Goal: Book appointment/travel/reservation

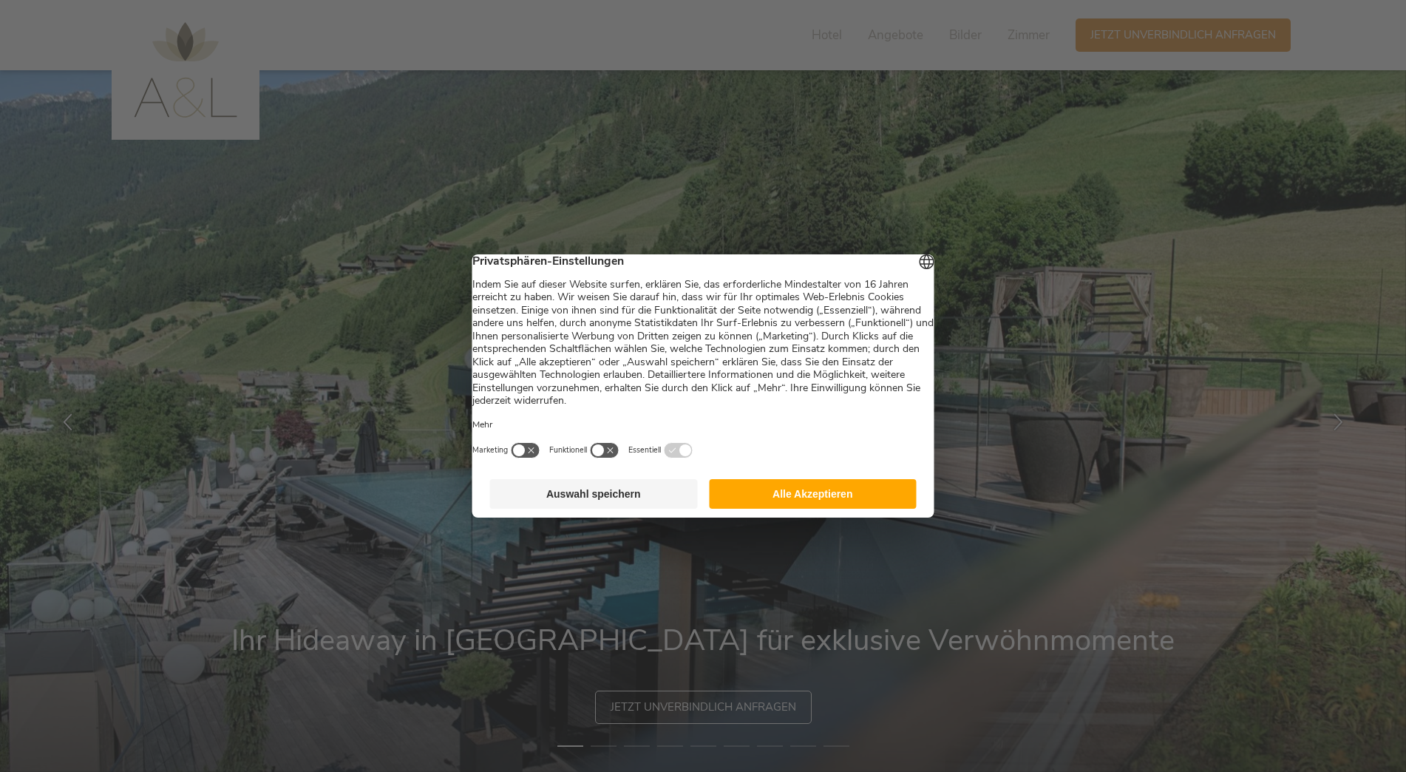
click at [633, 503] on button "Auswahl speichern" at bounding box center [594, 494] width 208 height 30
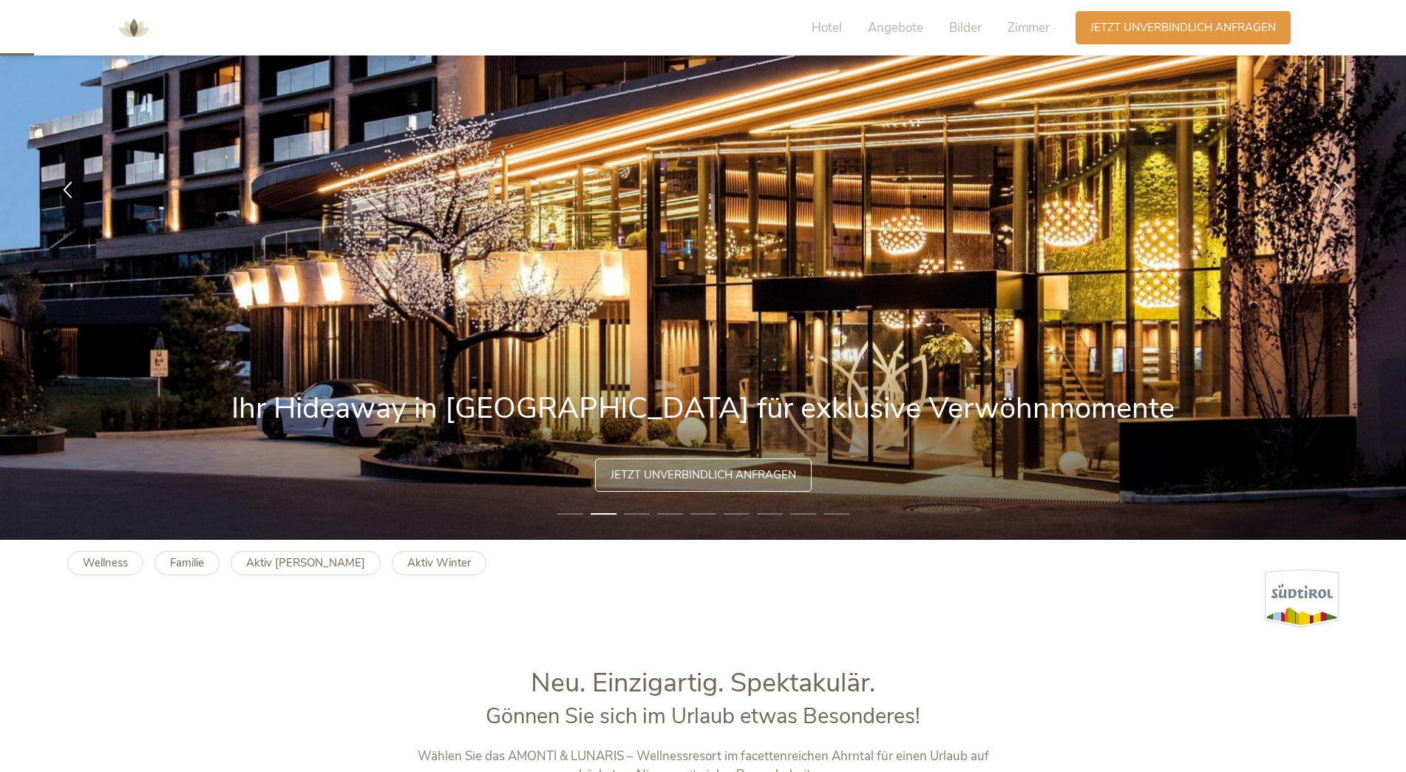
scroll to position [74, 0]
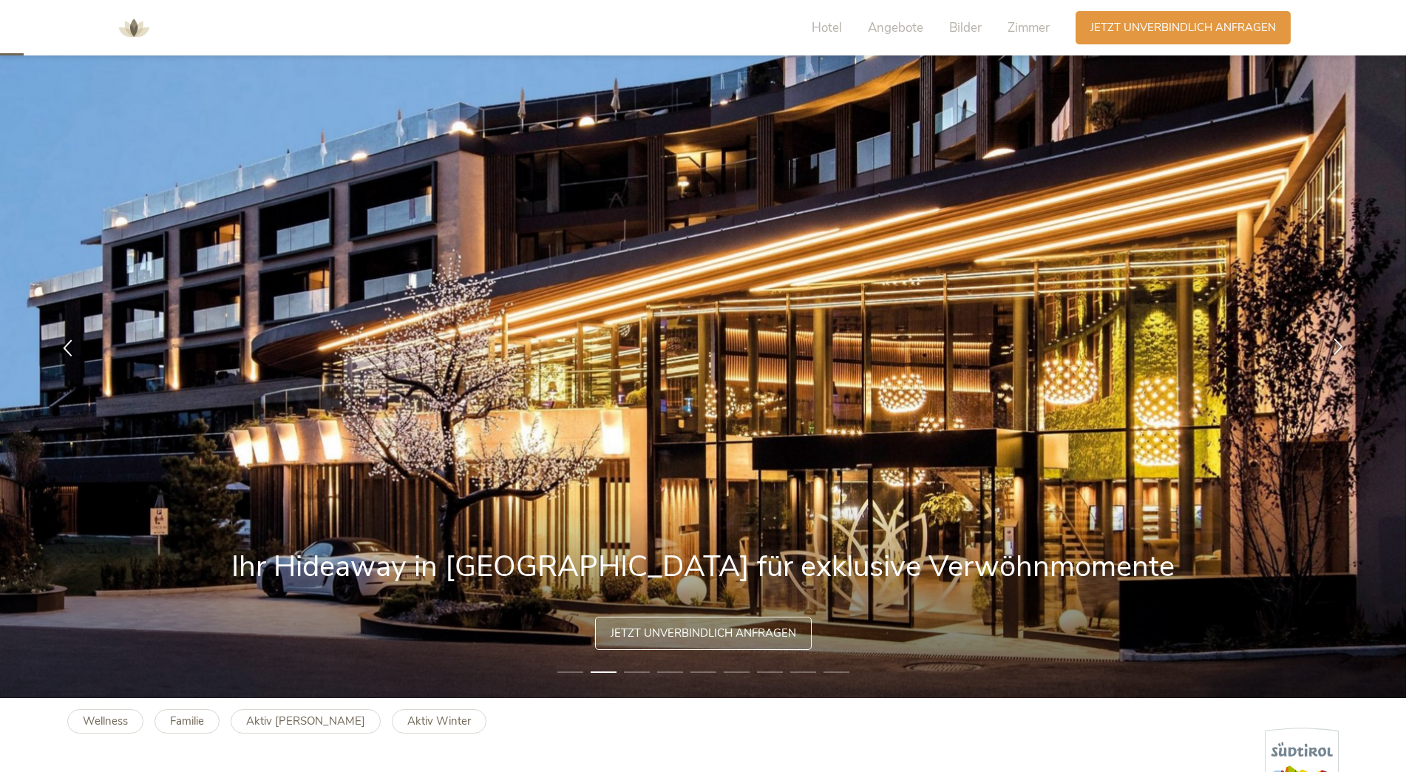
click at [1334, 346] on icon at bounding box center [1338, 345] width 17 height 17
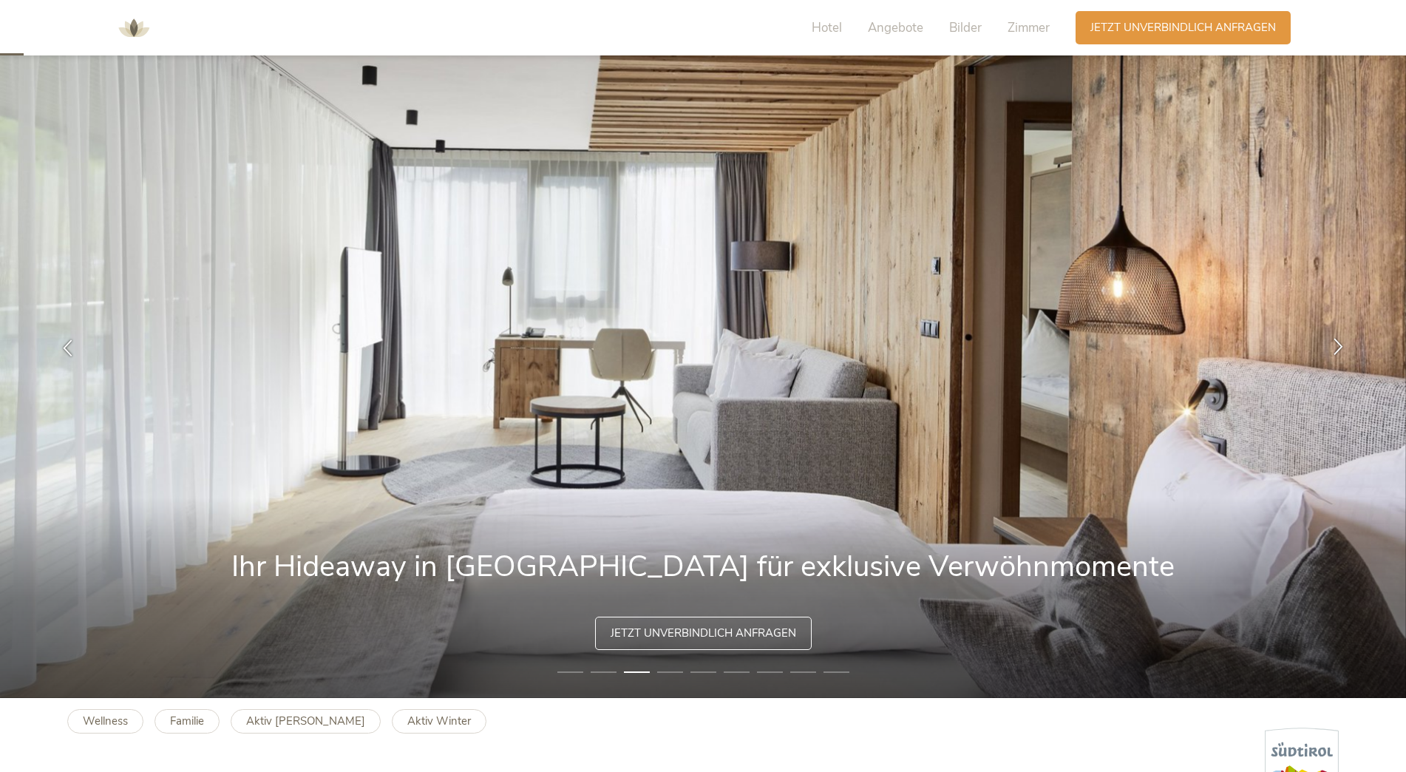
click at [1334, 346] on icon at bounding box center [1338, 345] width 17 height 17
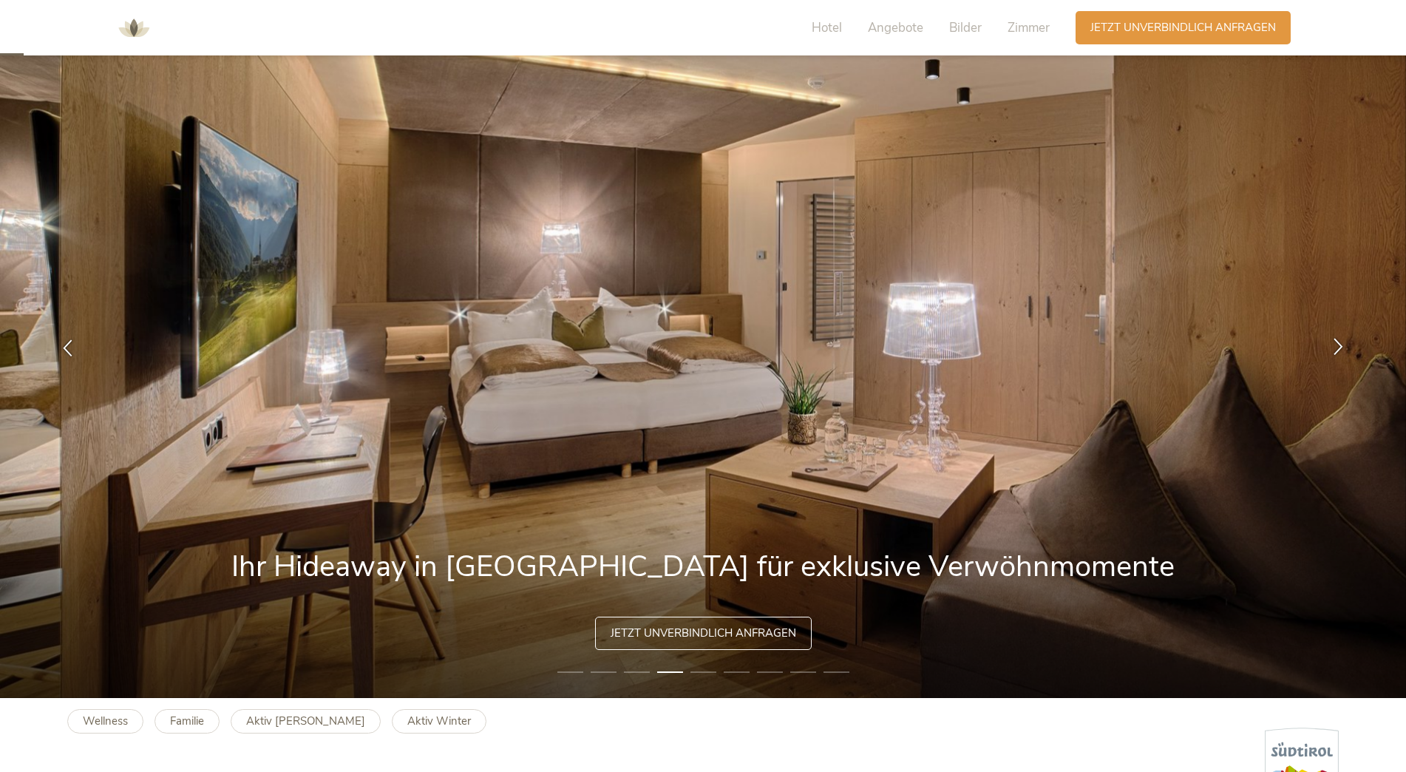
click at [1334, 346] on icon at bounding box center [1338, 345] width 17 height 17
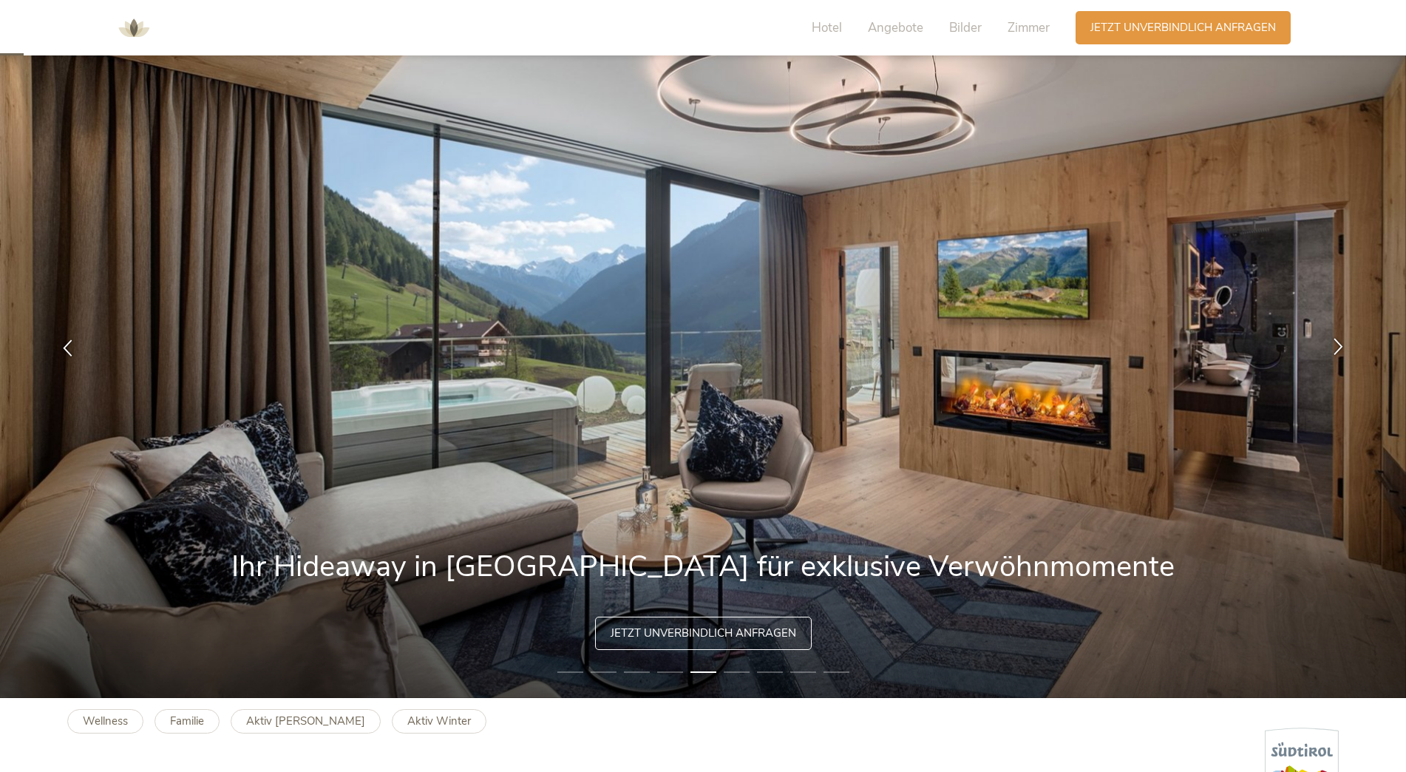
click at [1334, 346] on icon at bounding box center [1338, 345] width 17 height 17
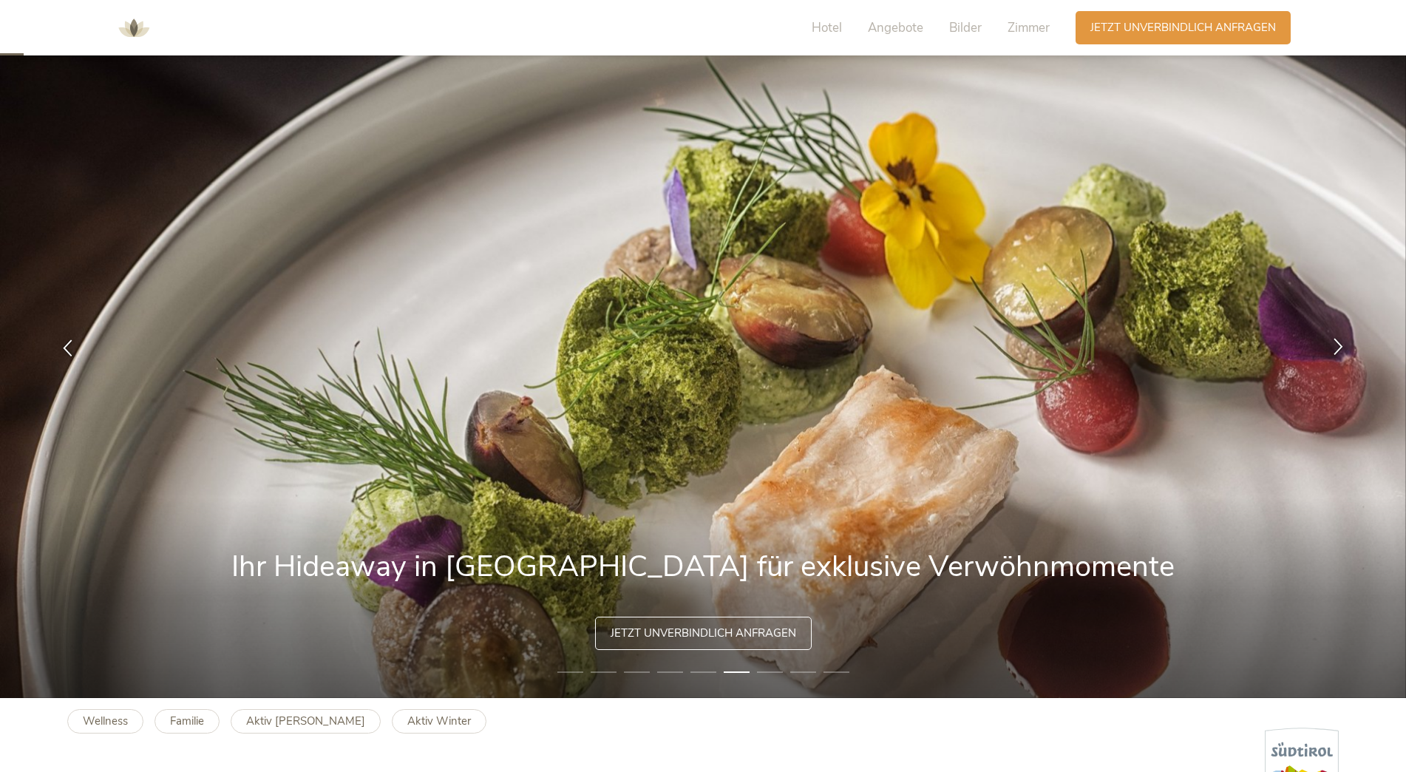
click at [1334, 346] on icon at bounding box center [1338, 345] width 17 height 17
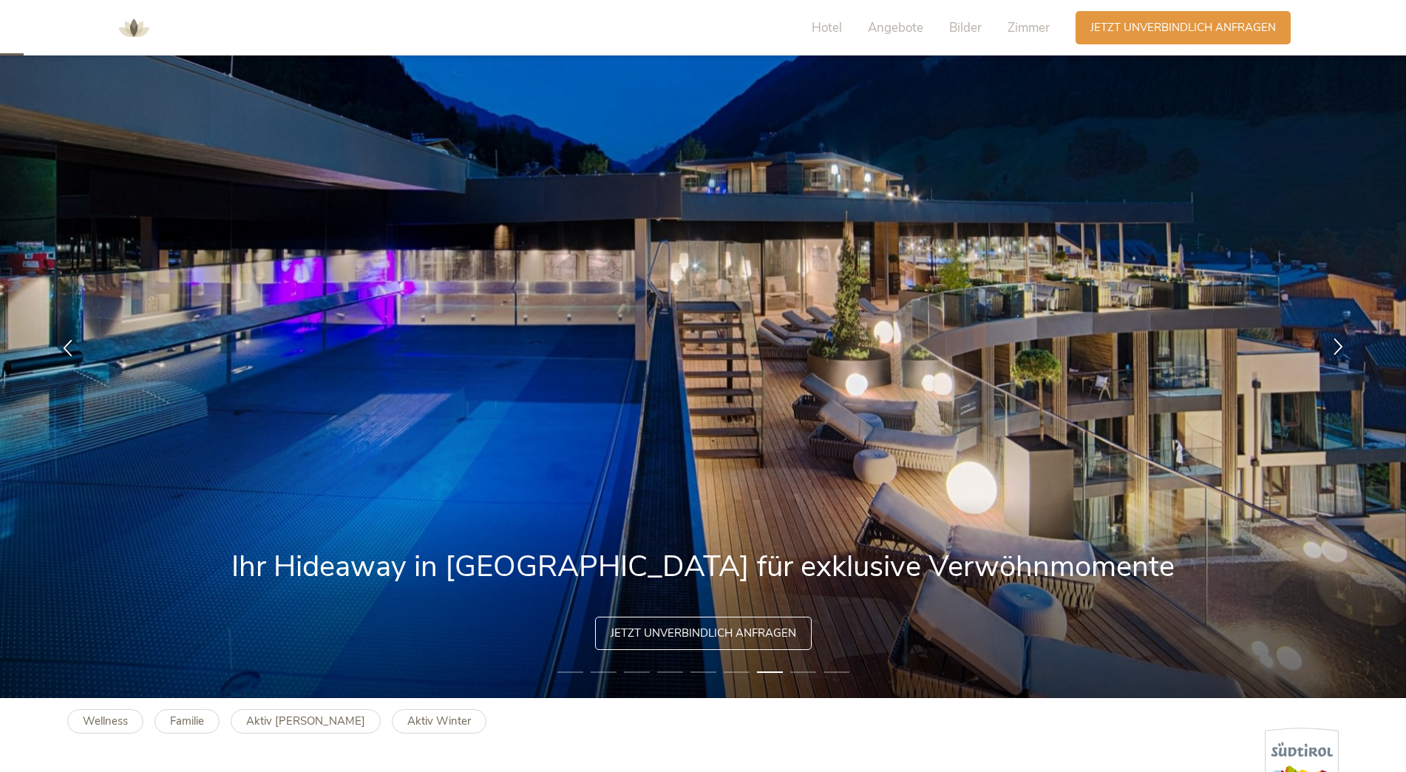
click at [1334, 346] on icon at bounding box center [1338, 345] width 17 height 17
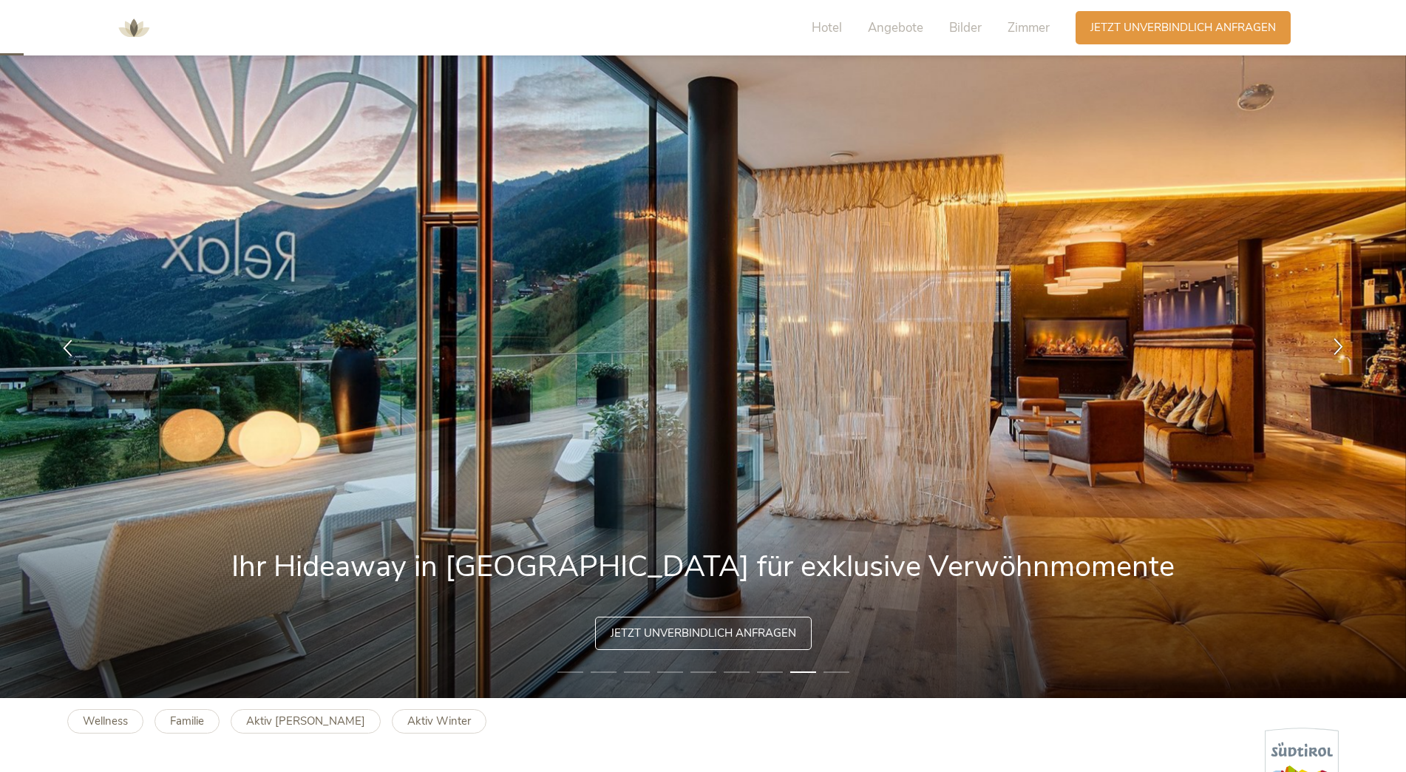
click at [1334, 346] on icon at bounding box center [1338, 345] width 17 height 17
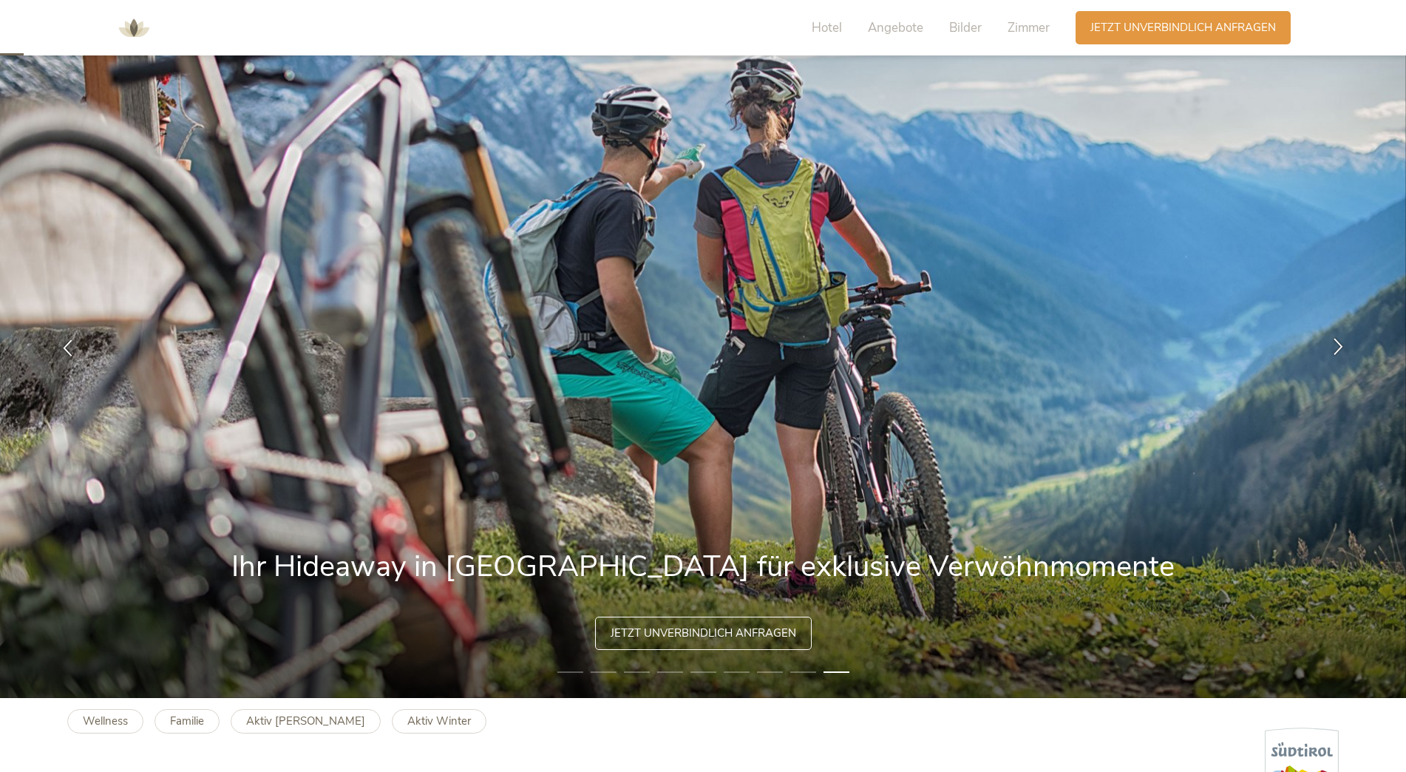
click at [1334, 346] on icon at bounding box center [1338, 345] width 17 height 17
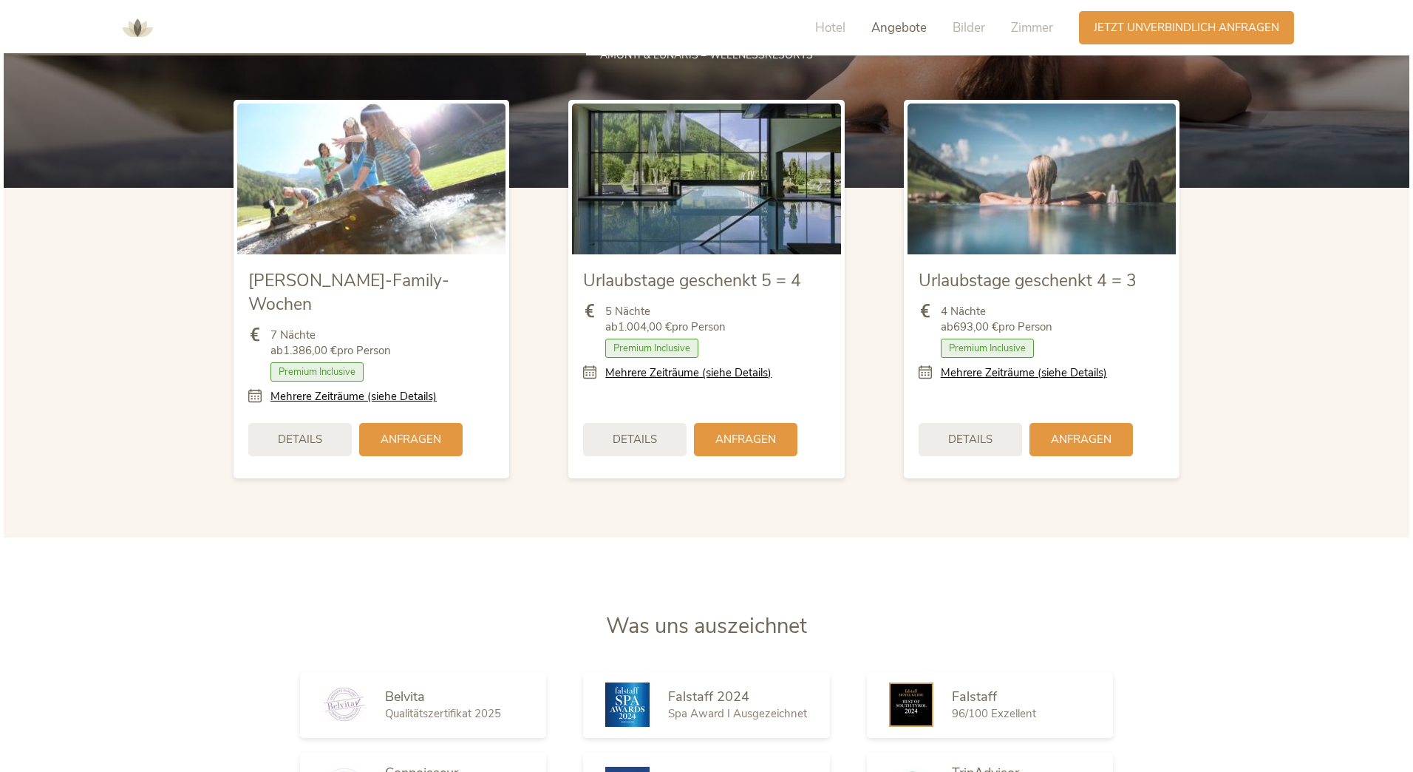
scroll to position [1922, 0]
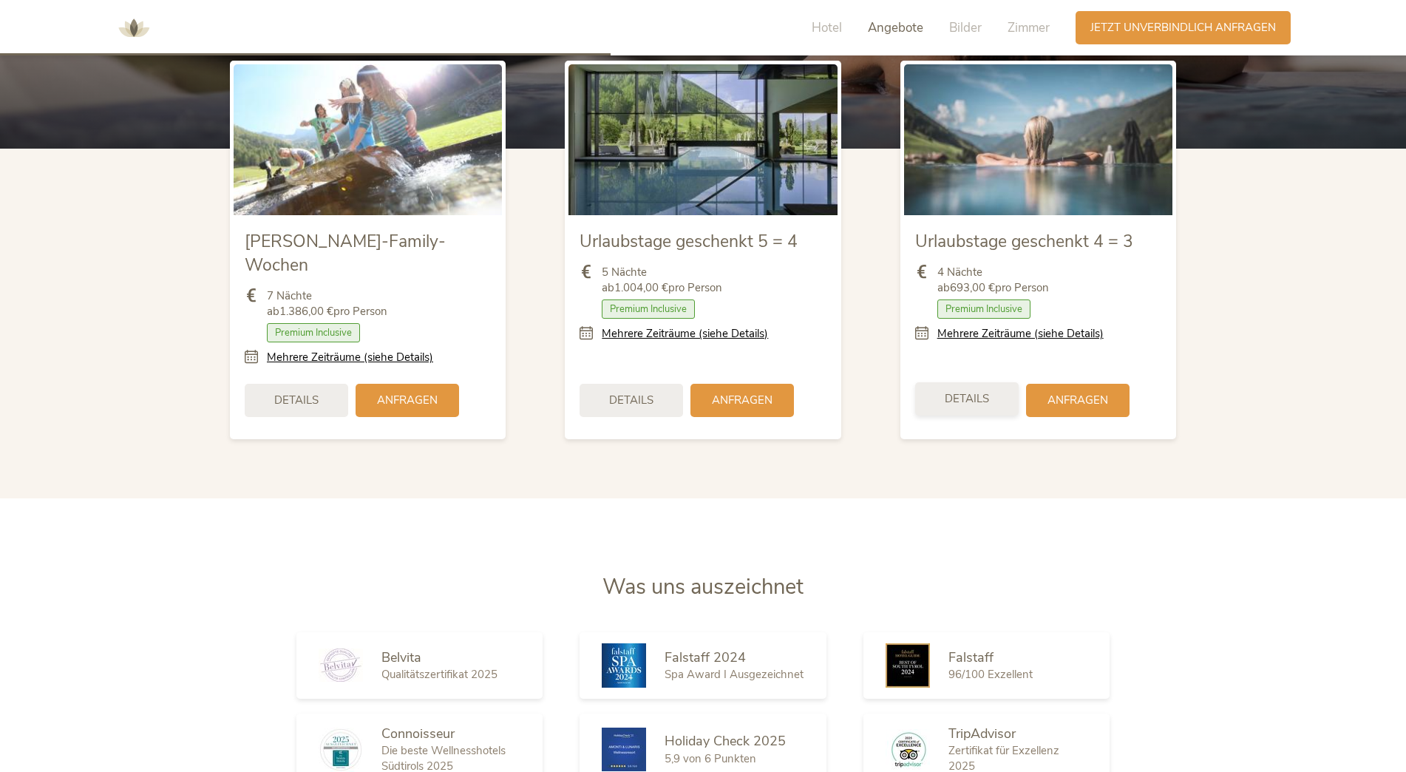
click at [970, 391] on span "Details" at bounding box center [967, 399] width 44 height 16
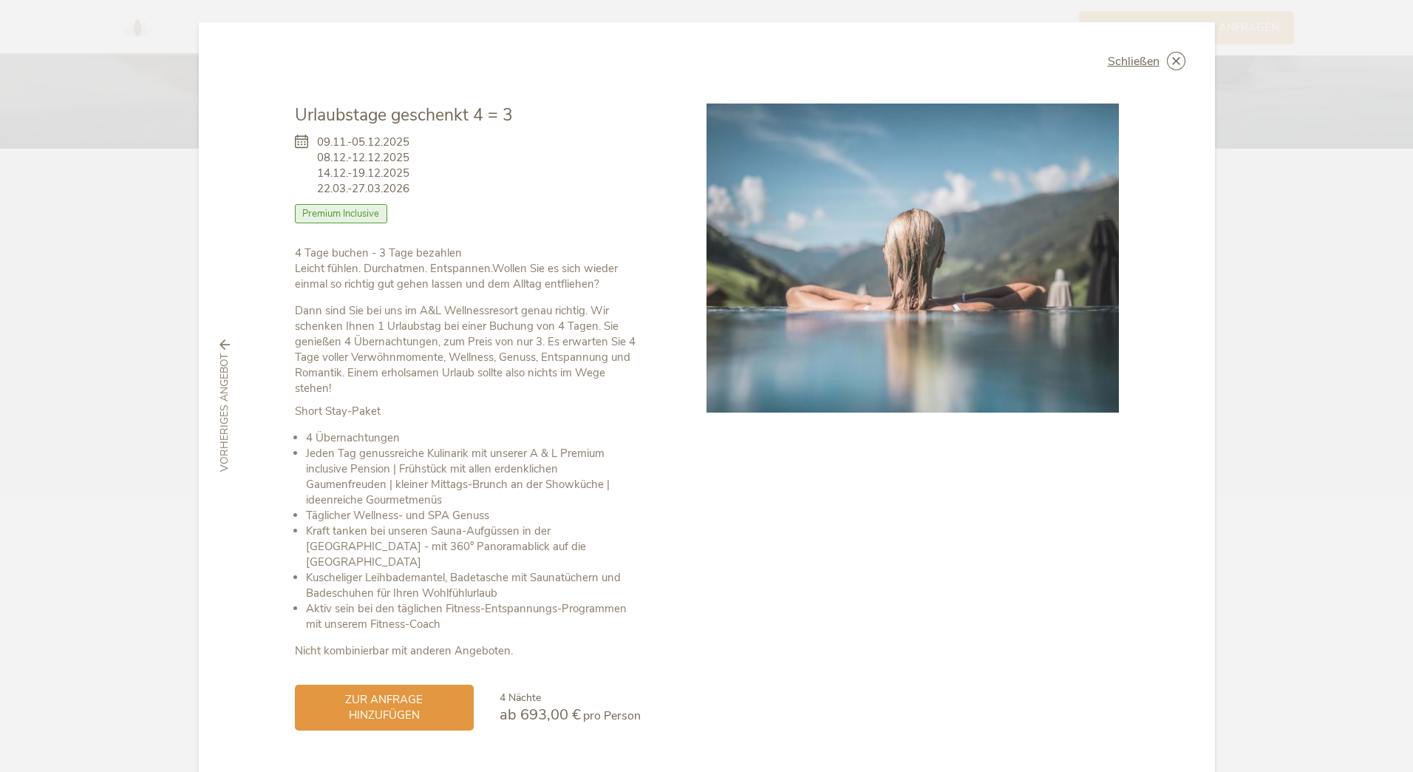
scroll to position [24, 0]
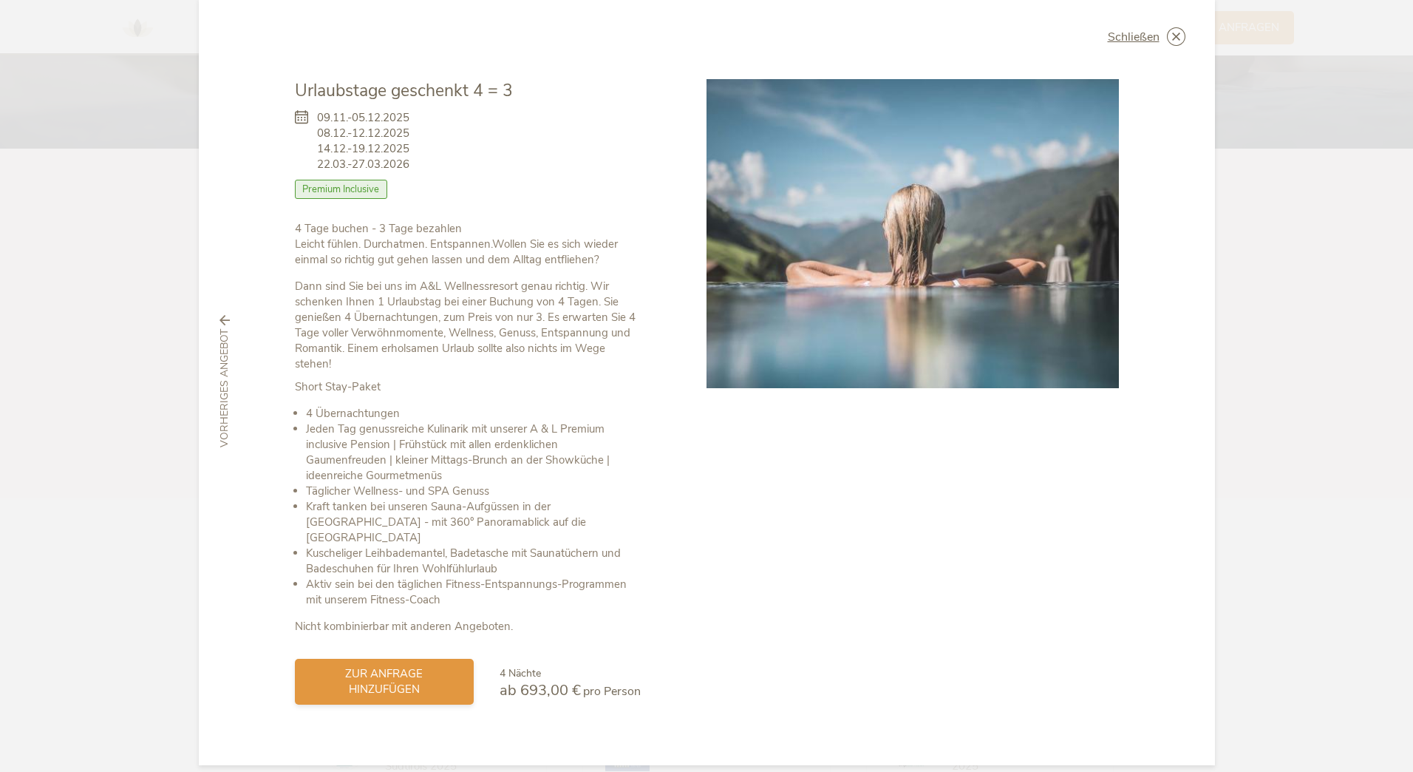
click at [378, 666] on span "zur Anfrage hinzufügen" at bounding box center [384, 681] width 149 height 31
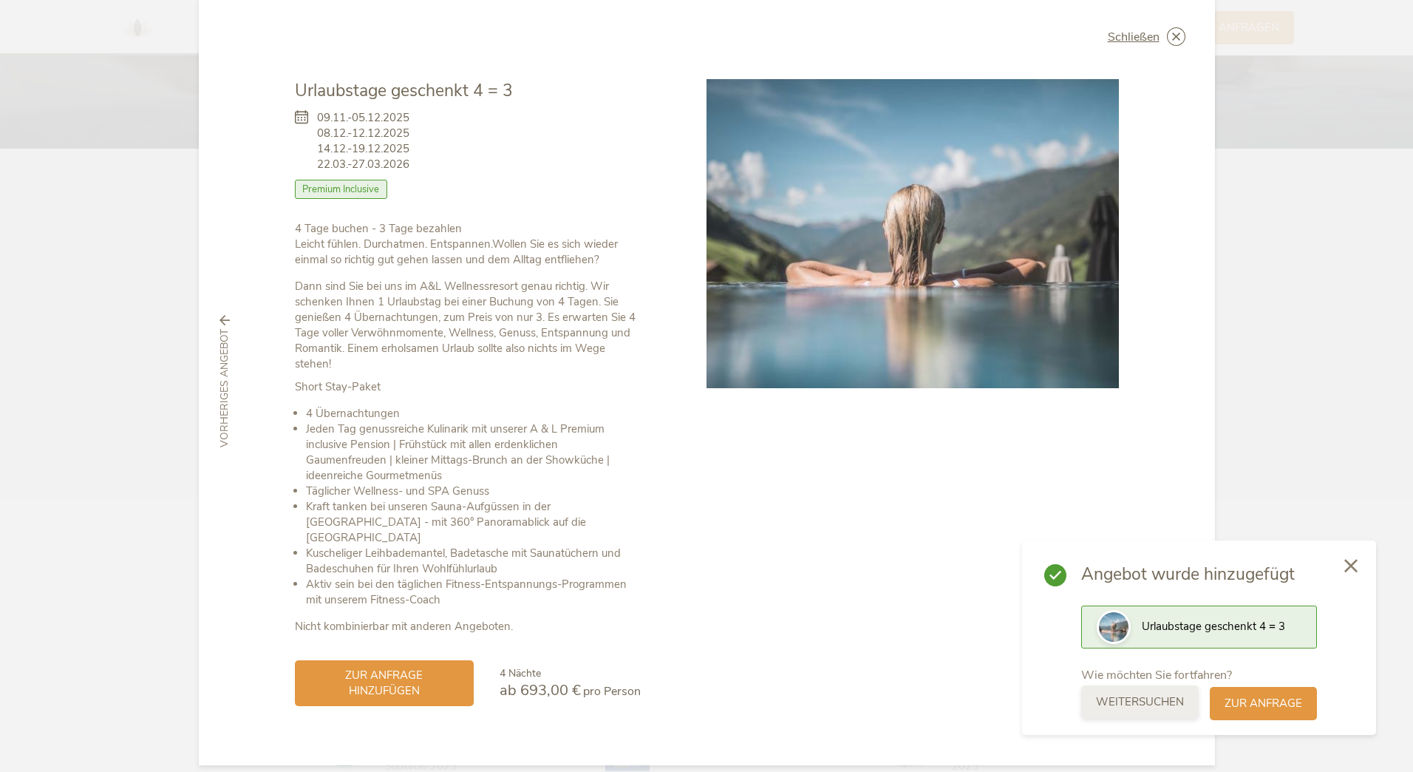
click at [1163, 701] on span "weitersuchen" at bounding box center [1140, 702] width 88 height 16
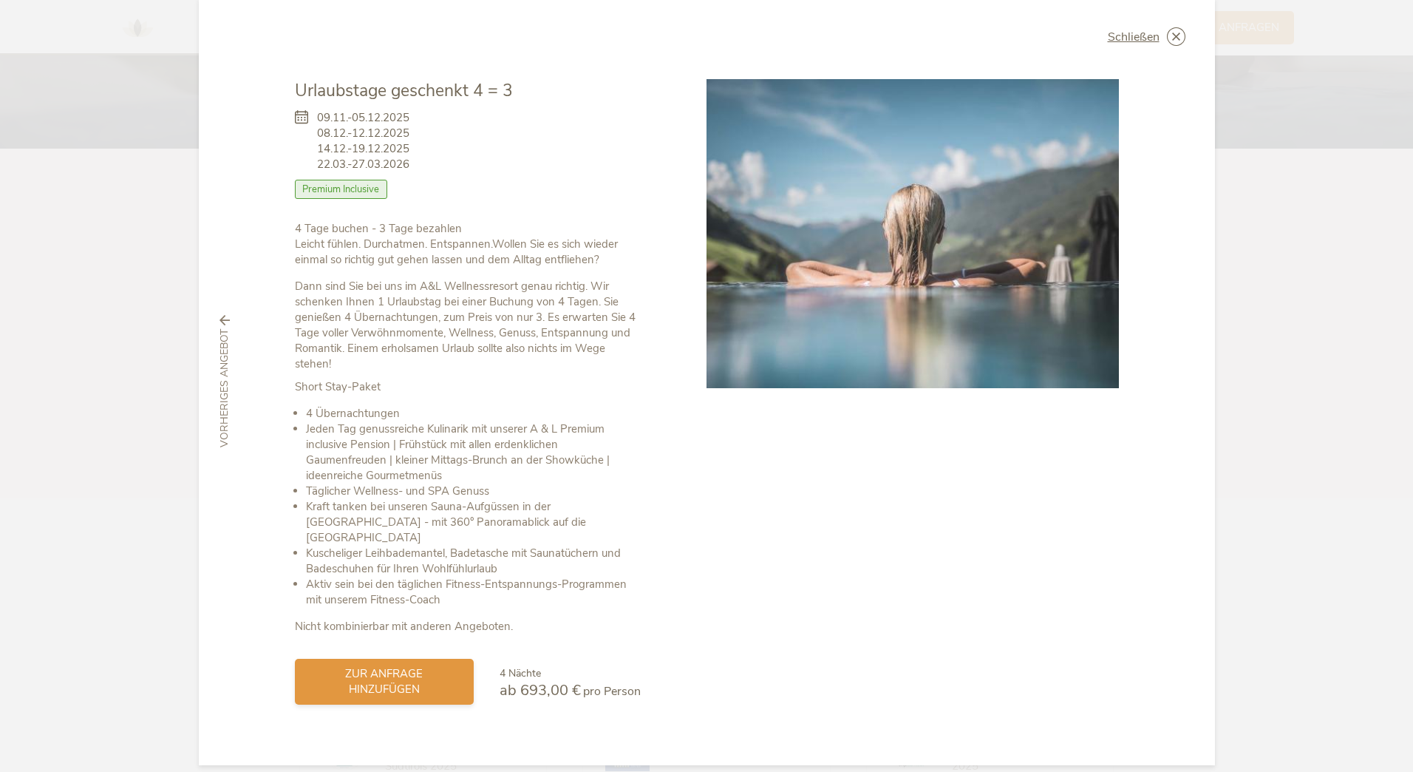
click at [447, 676] on span "zur Anfrage hinzufügen" at bounding box center [384, 681] width 149 height 31
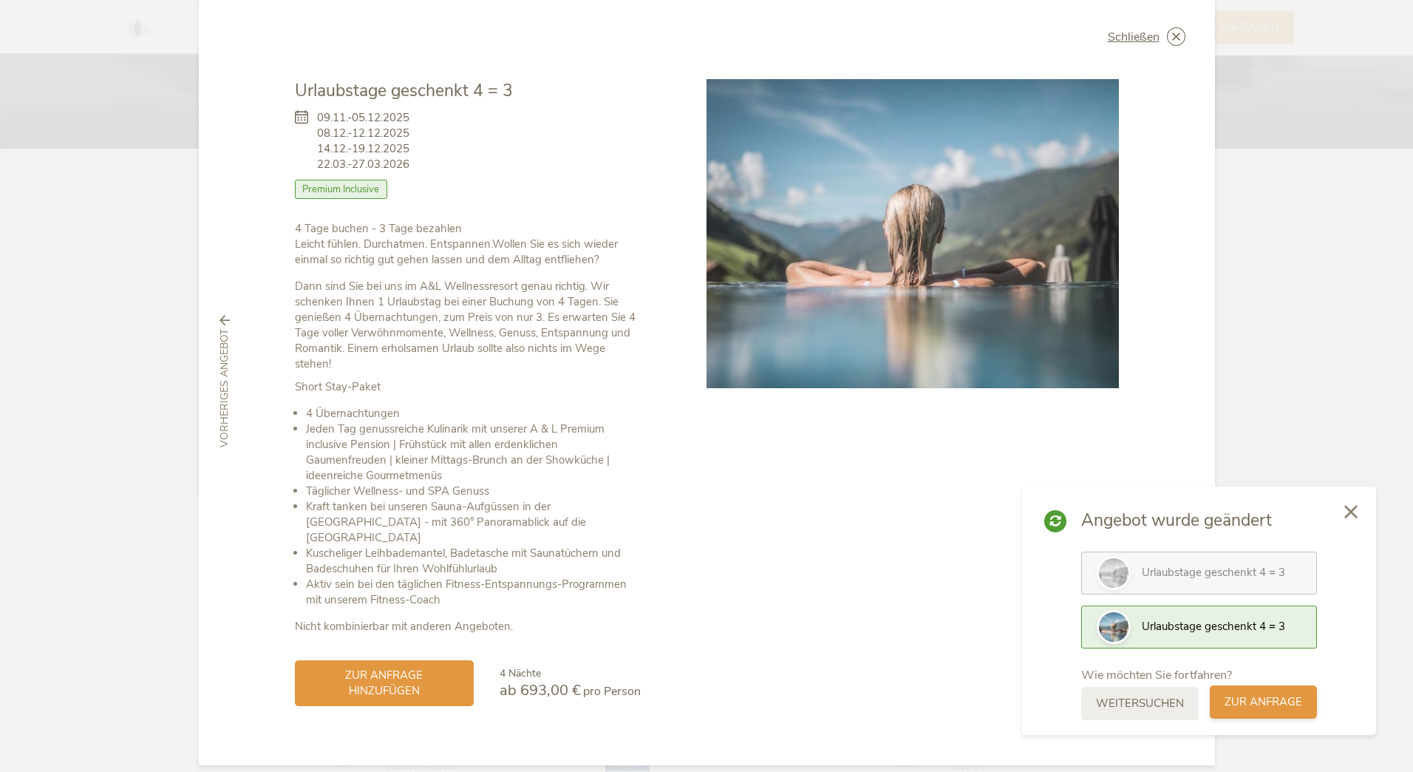
click at [1281, 707] on span "zur Anfrage" at bounding box center [1264, 702] width 78 height 16
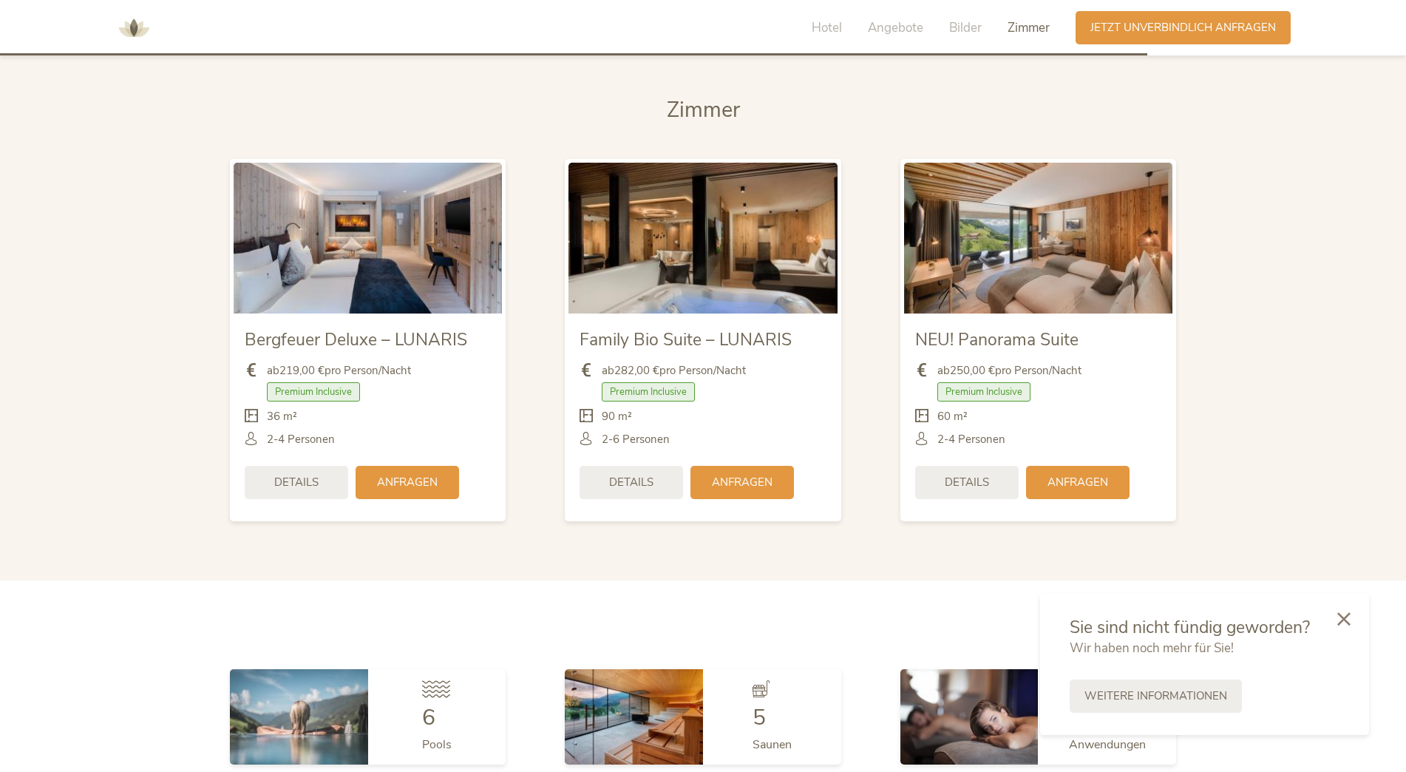
scroll to position [3611, 0]
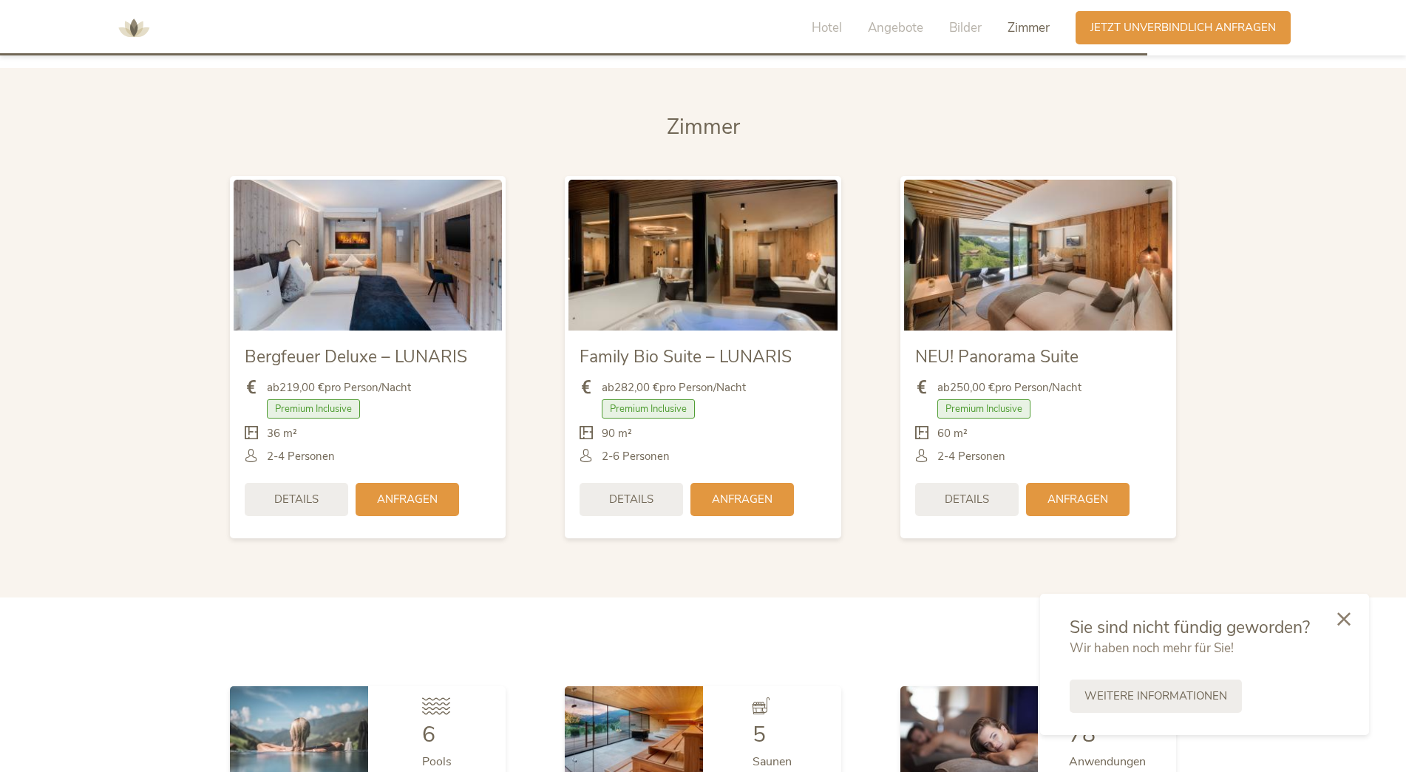
click at [1037, 245] on img at bounding box center [1038, 255] width 268 height 151
click at [969, 490] on span "Details" at bounding box center [967, 498] width 44 height 16
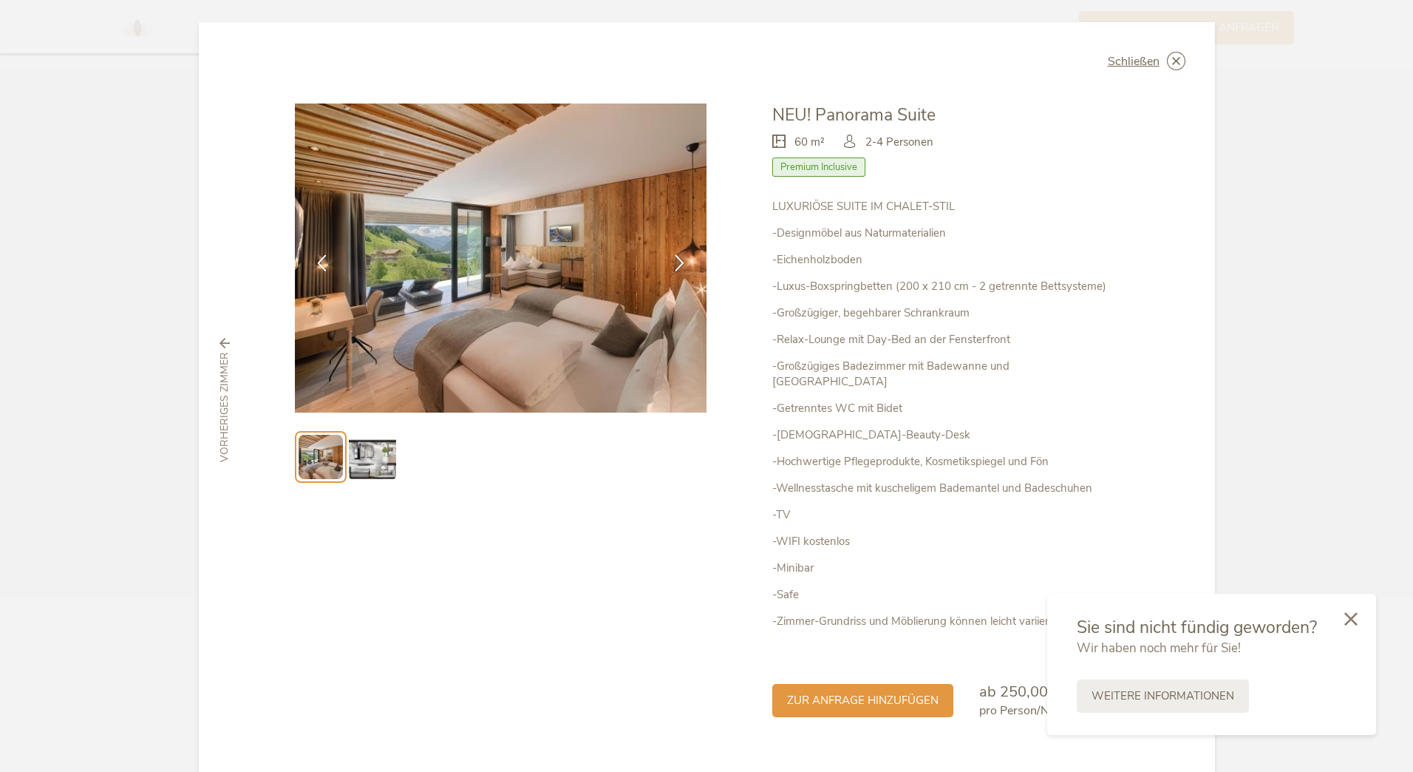
click at [370, 458] on img at bounding box center [372, 456] width 47 height 47
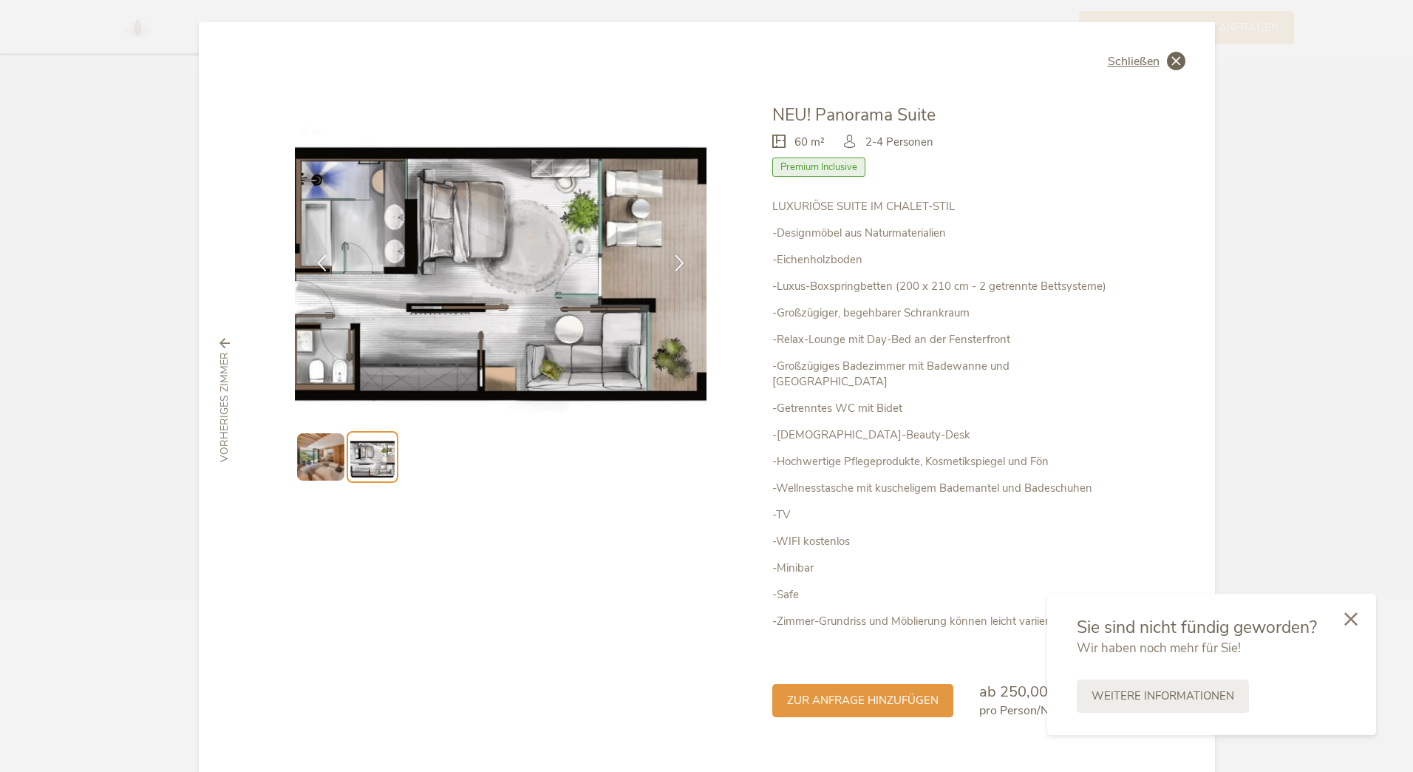
click at [1172, 61] on icon at bounding box center [1176, 61] width 18 height 18
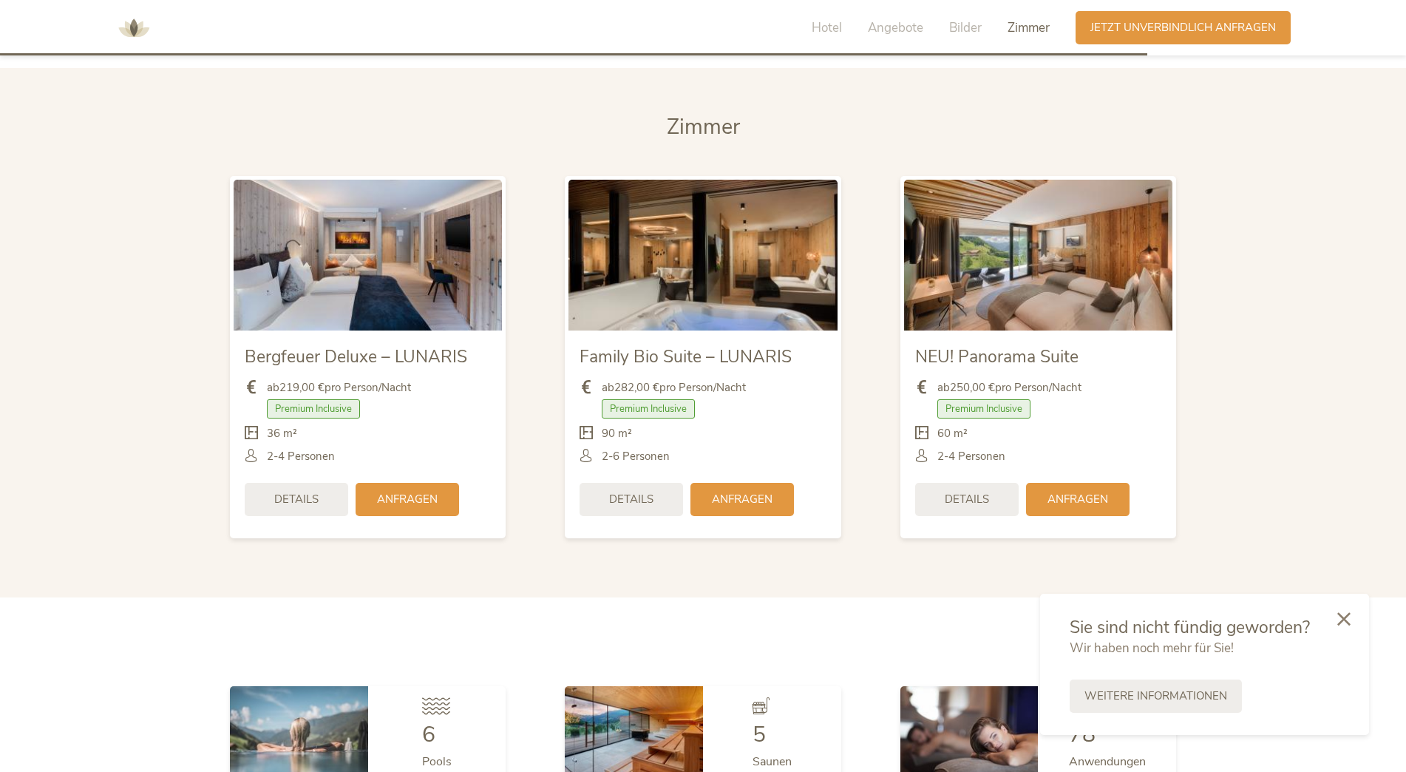
click at [344, 258] on img at bounding box center [368, 255] width 268 height 151
click at [457, 252] on img at bounding box center [368, 255] width 268 height 151
click at [276, 490] on span "Details" at bounding box center [296, 498] width 44 height 16
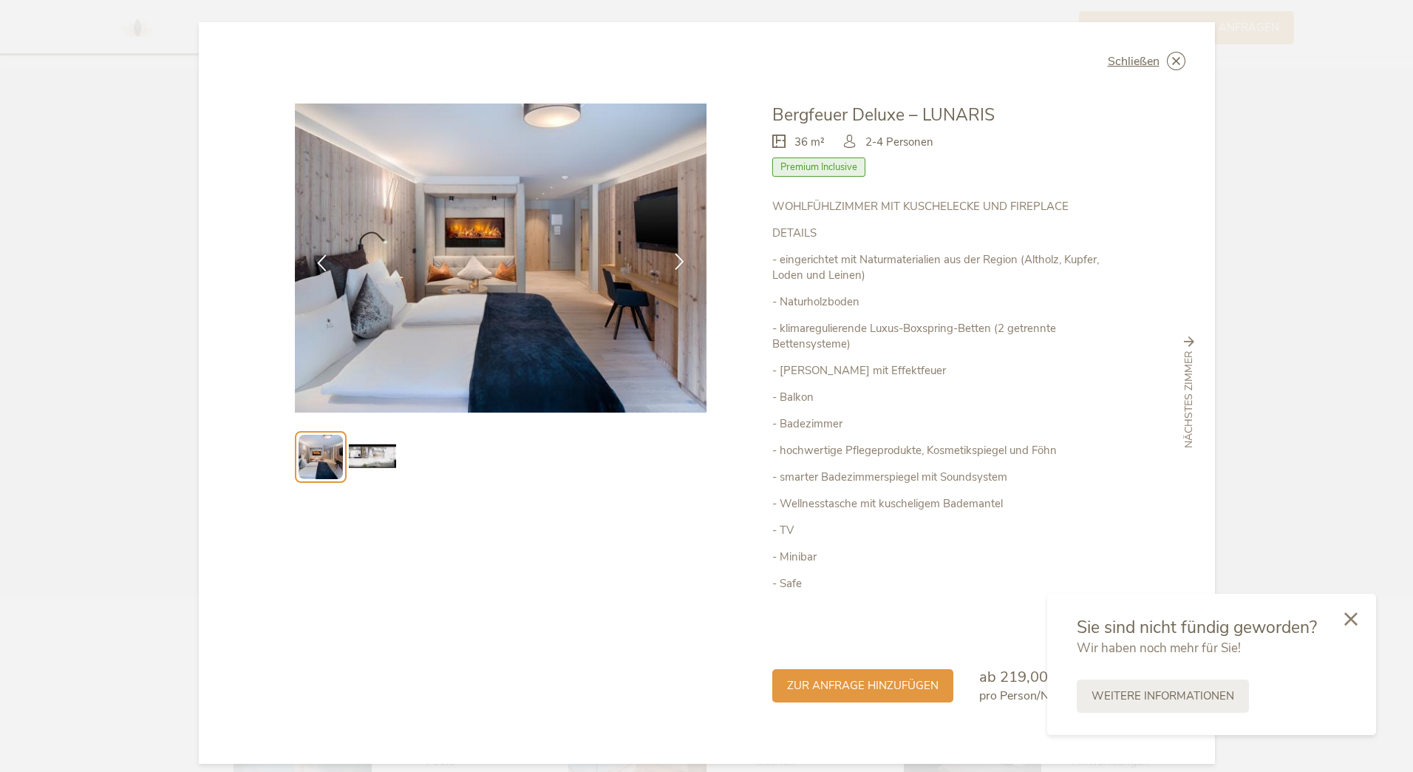
click at [674, 259] on icon at bounding box center [679, 261] width 17 height 17
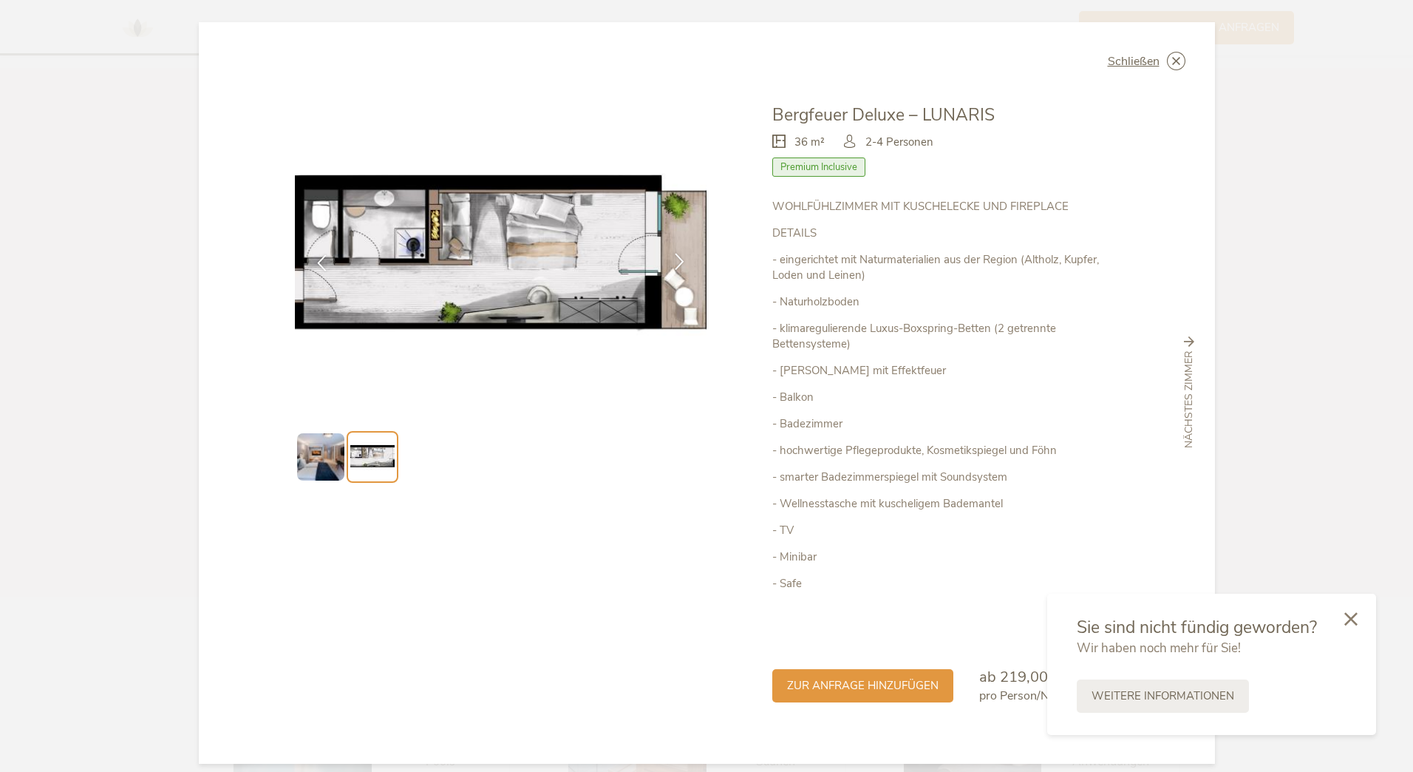
click at [674, 259] on icon at bounding box center [679, 261] width 17 height 17
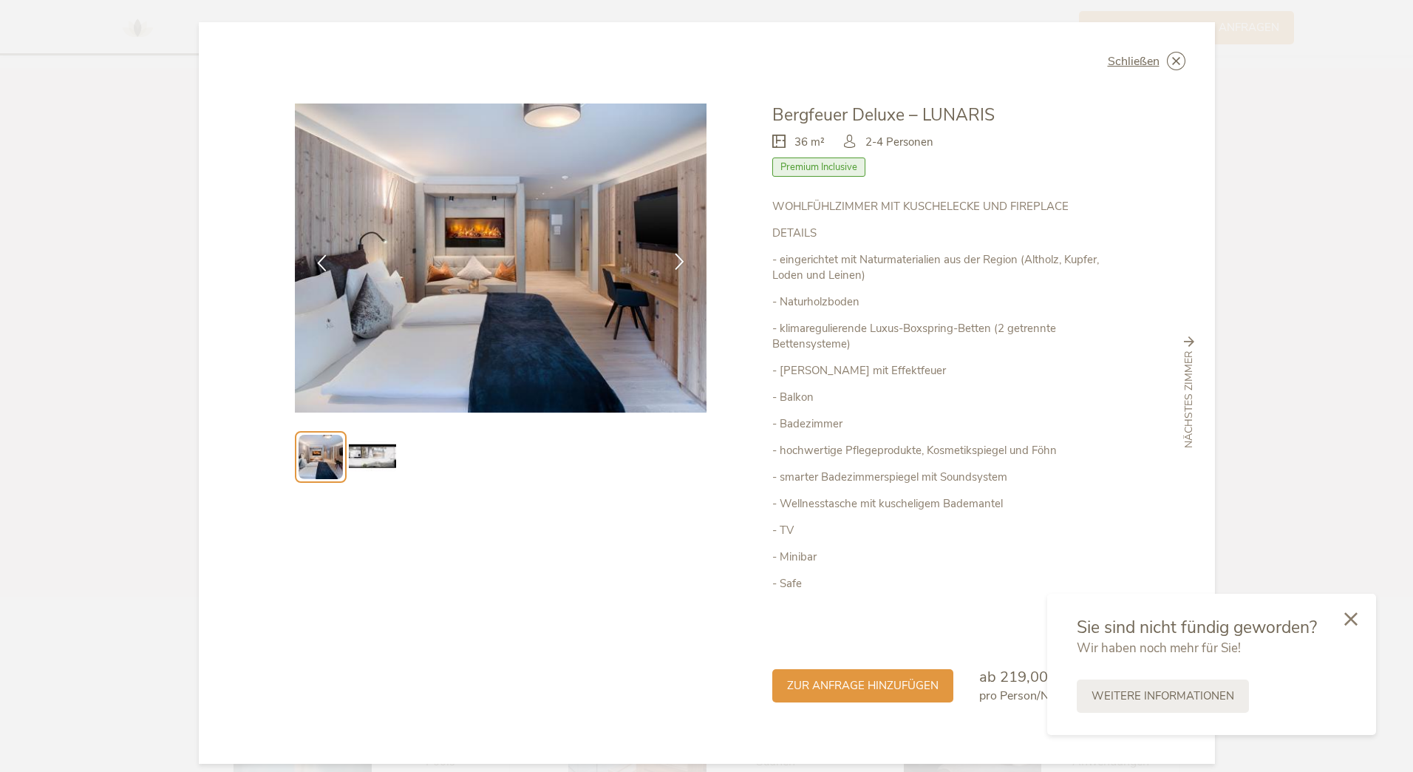
click at [674, 259] on icon at bounding box center [679, 261] width 17 height 17
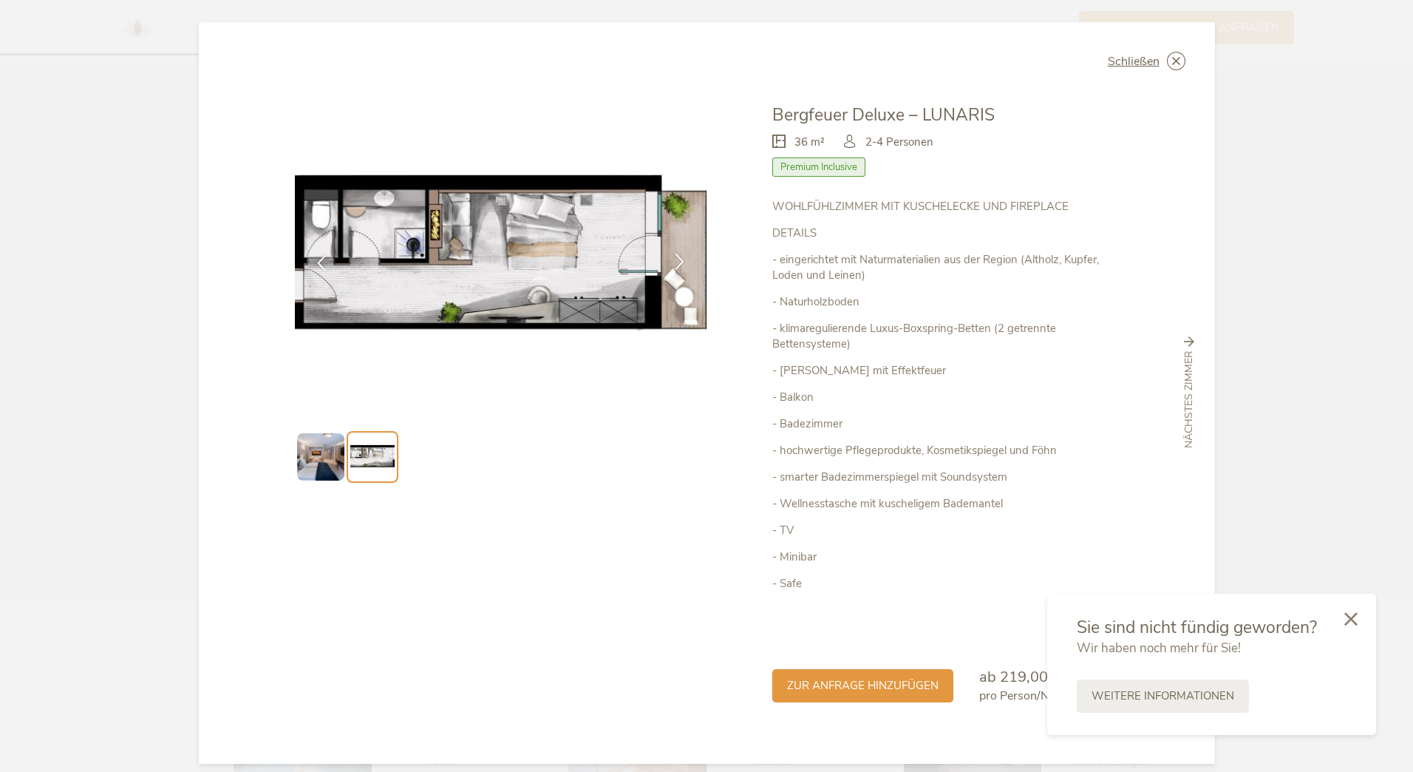
click at [674, 259] on icon at bounding box center [679, 261] width 17 height 17
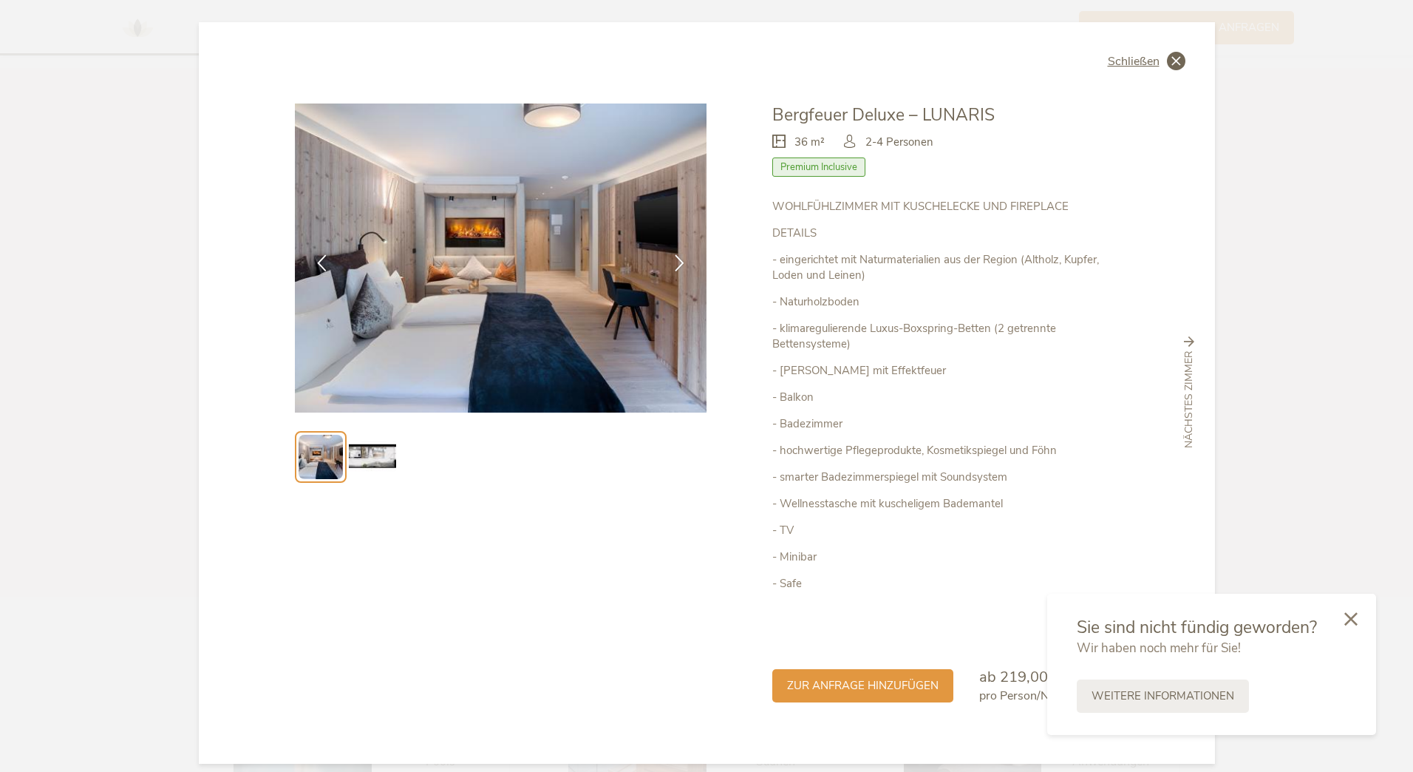
click at [1167, 59] on icon at bounding box center [1176, 61] width 18 height 18
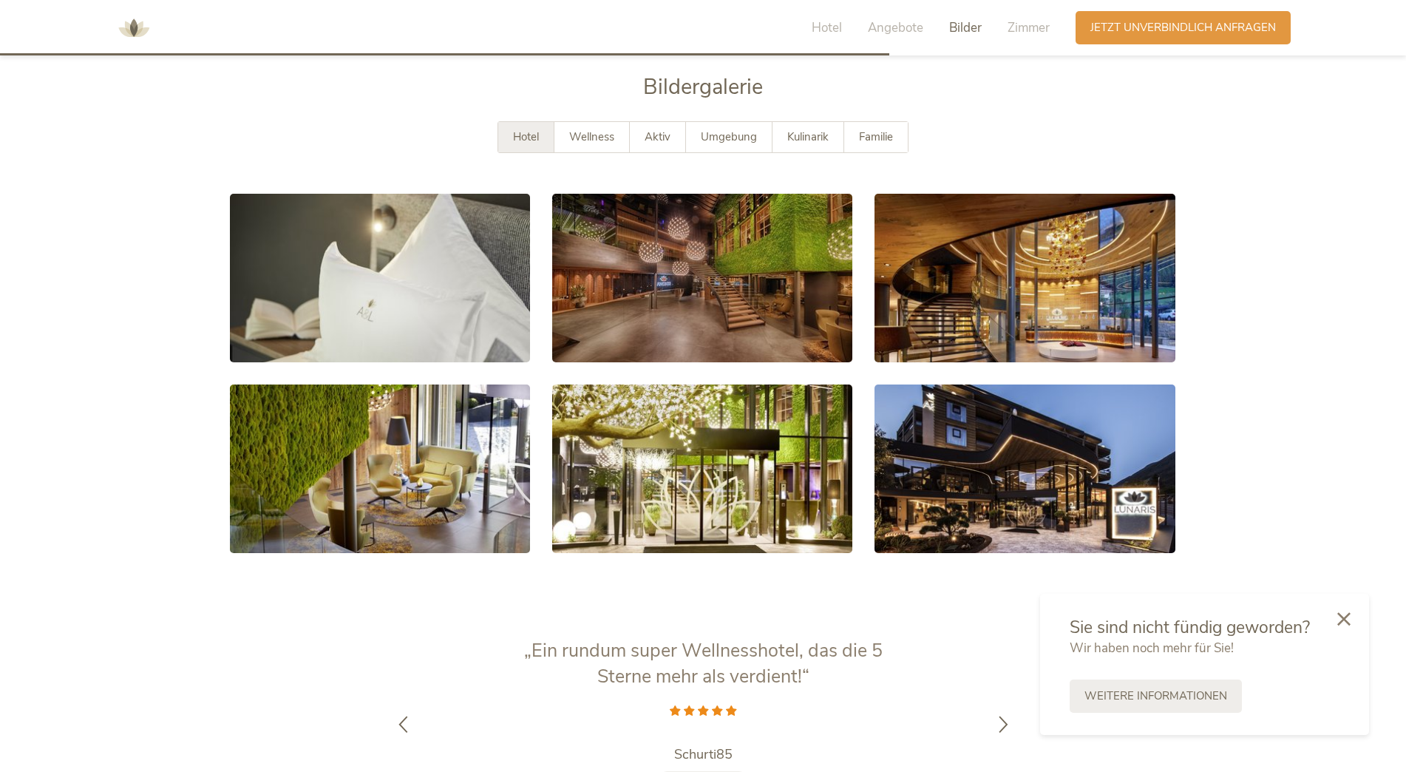
scroll to position [2798, 0]
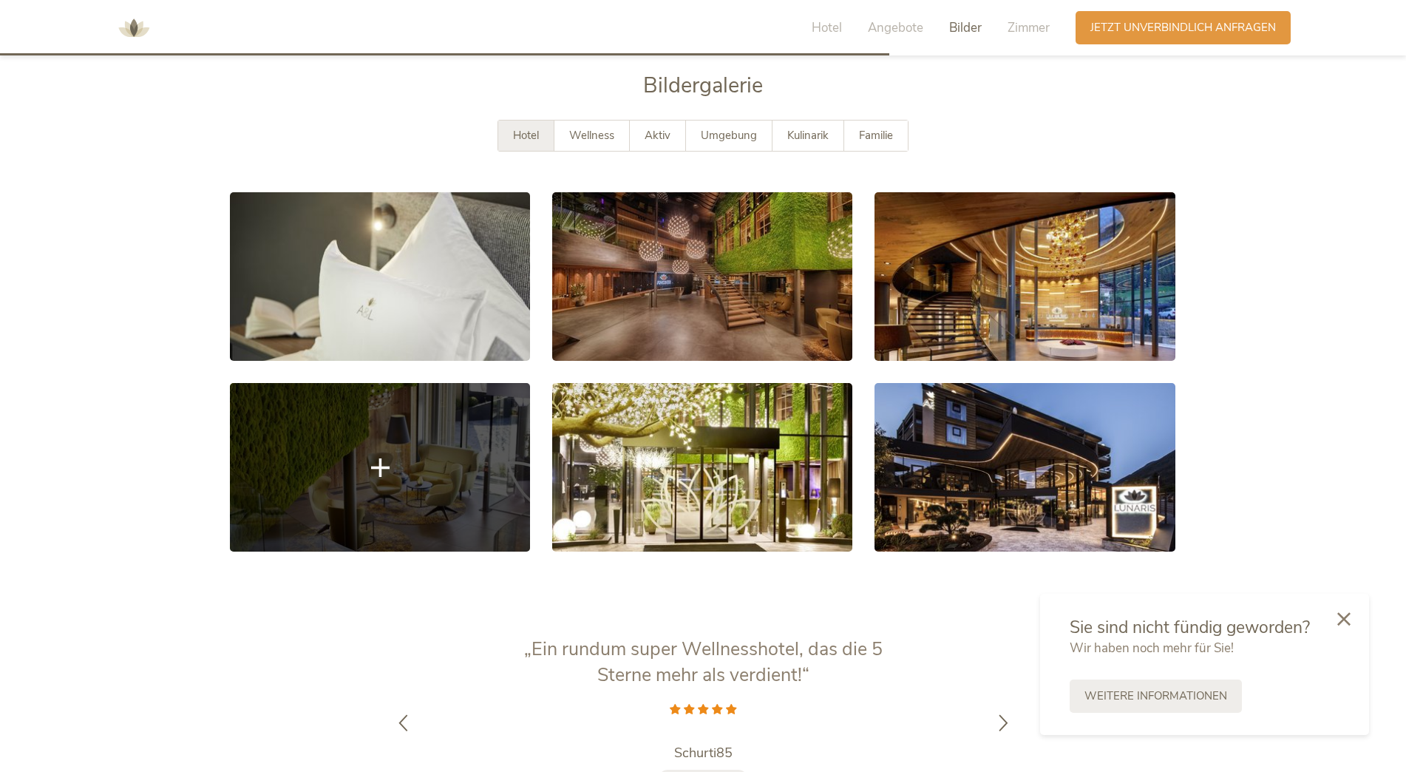
click at [405, 446] on link at bounding box center [380, 467] width 300 height 169
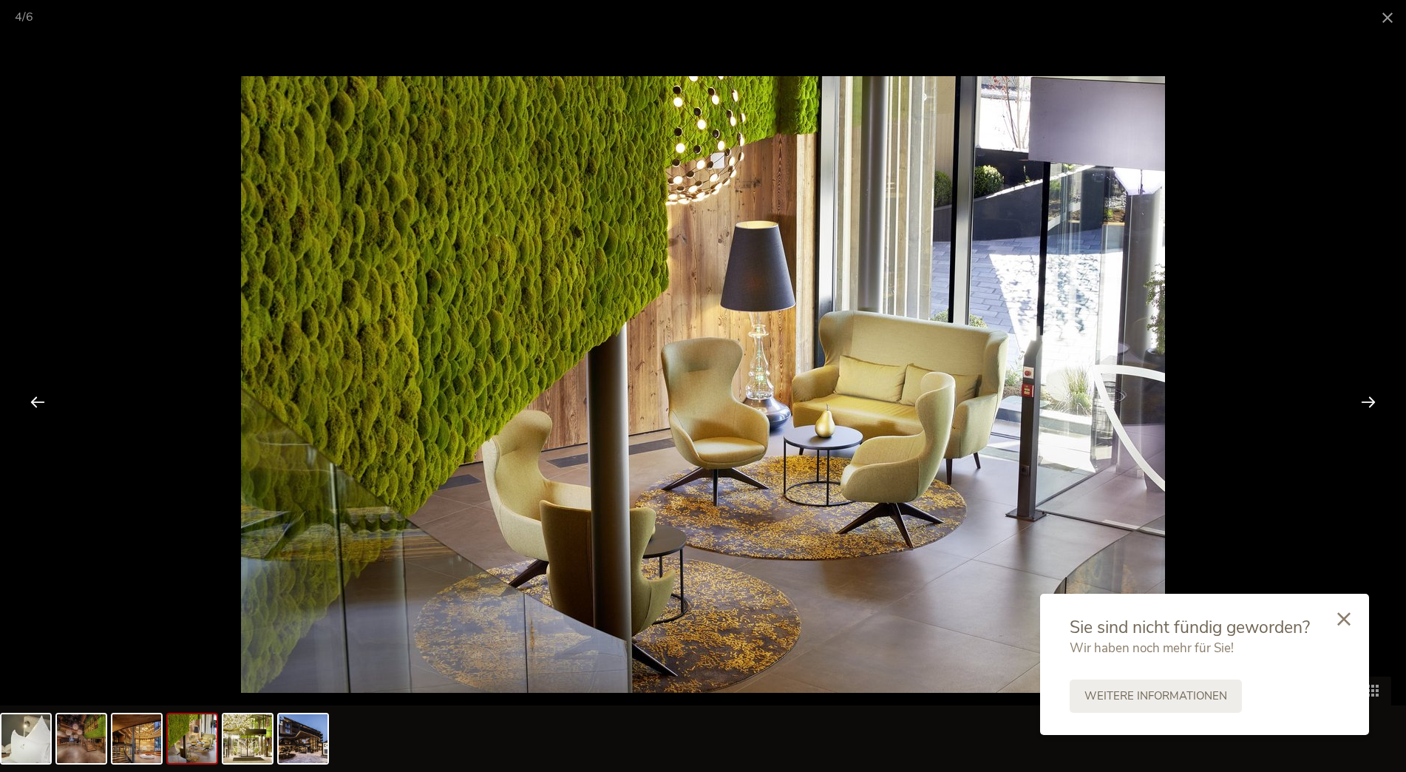
click at [1370, 401] on div at bounding box center [1368, 401] width 46 height 46
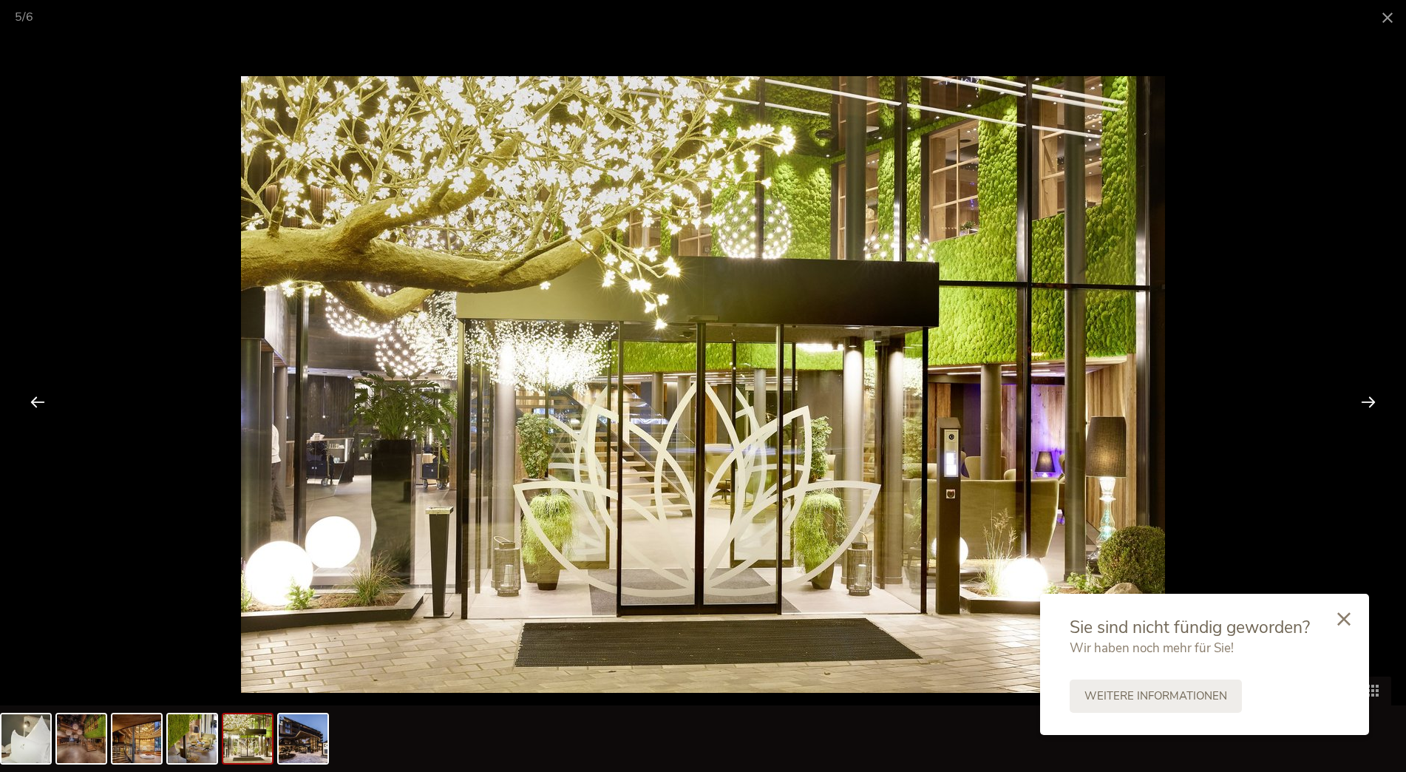
click at [1370, 401] on div at bounding box center [1368, 401] width 46 height 46
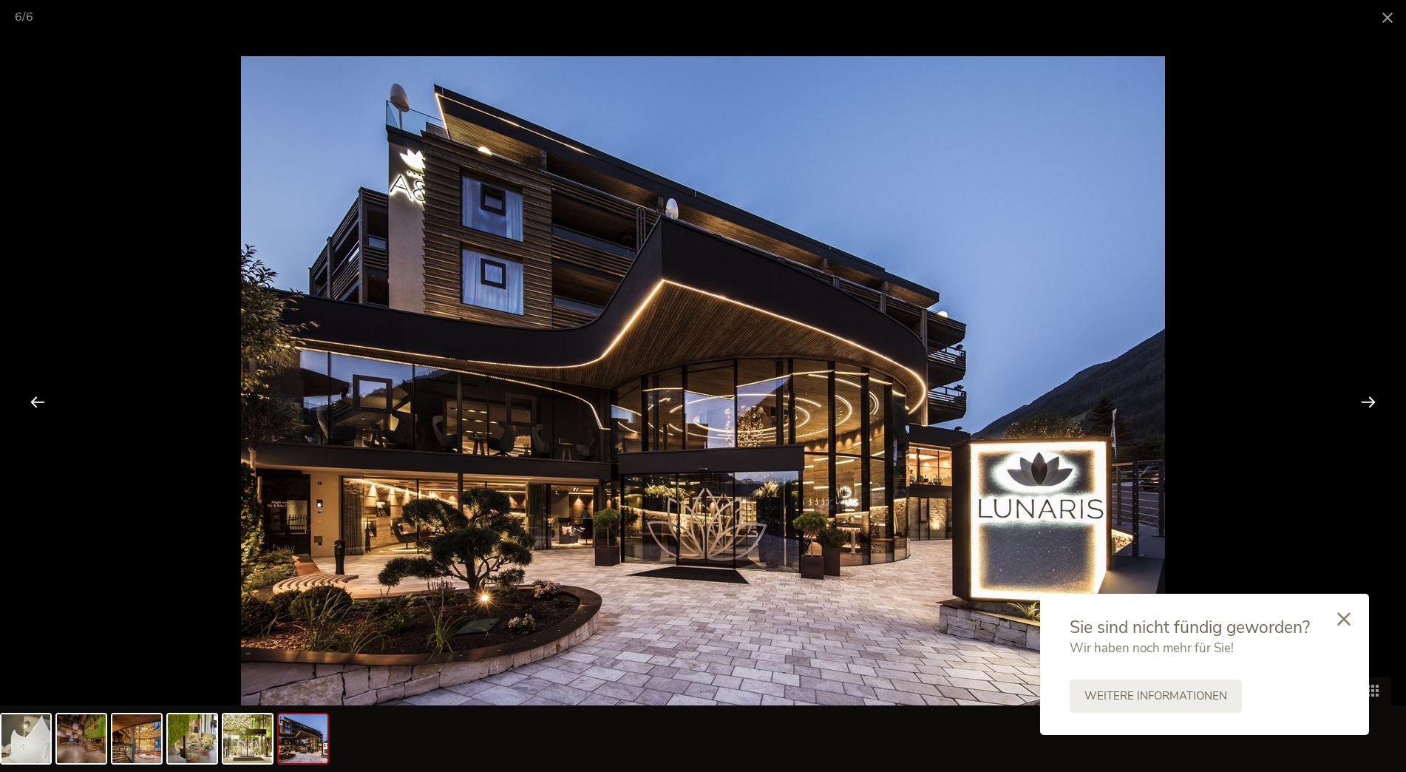
click at [1370, 401] on div at bounding box center [1368, 401] width 46 height 46
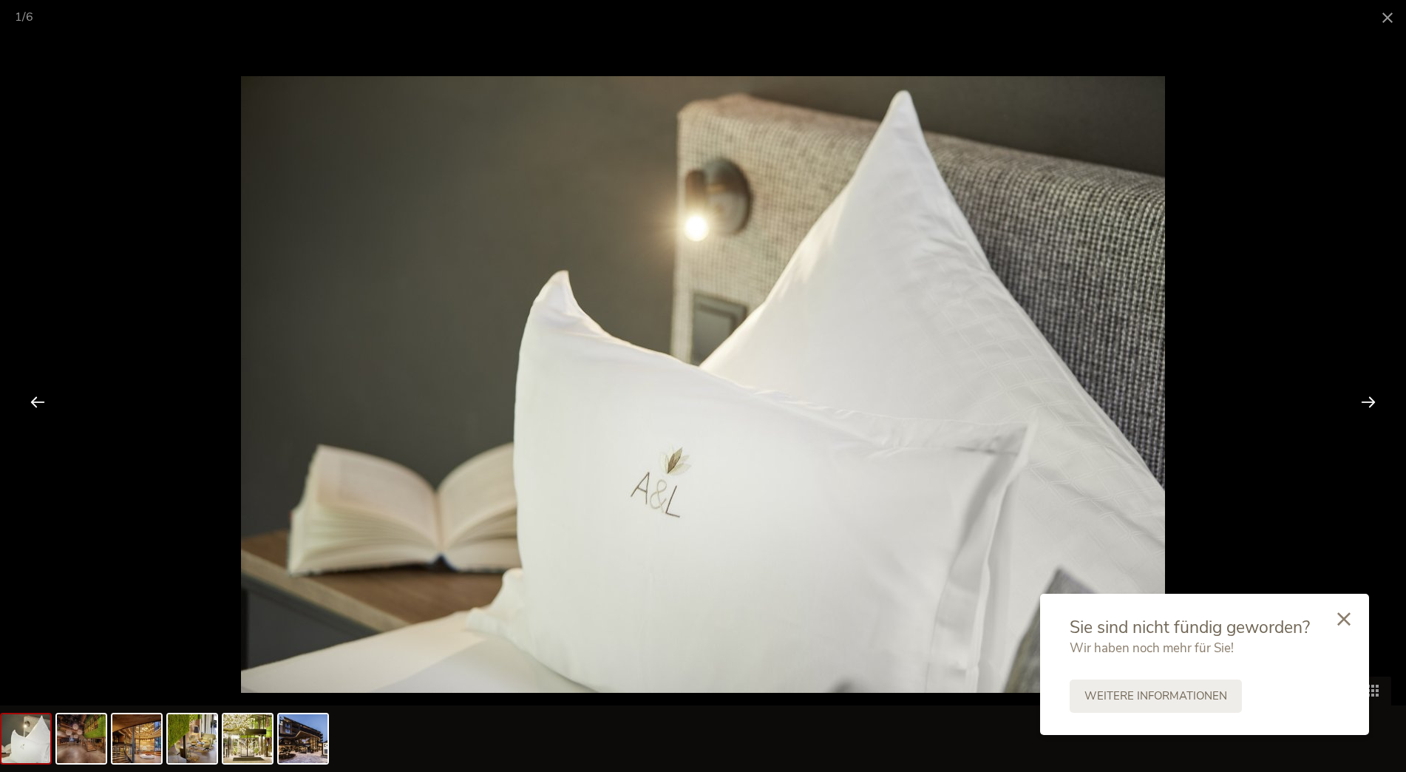
click at [1370, 401] on div at bounding box center [1368, 401] width 46 height 46
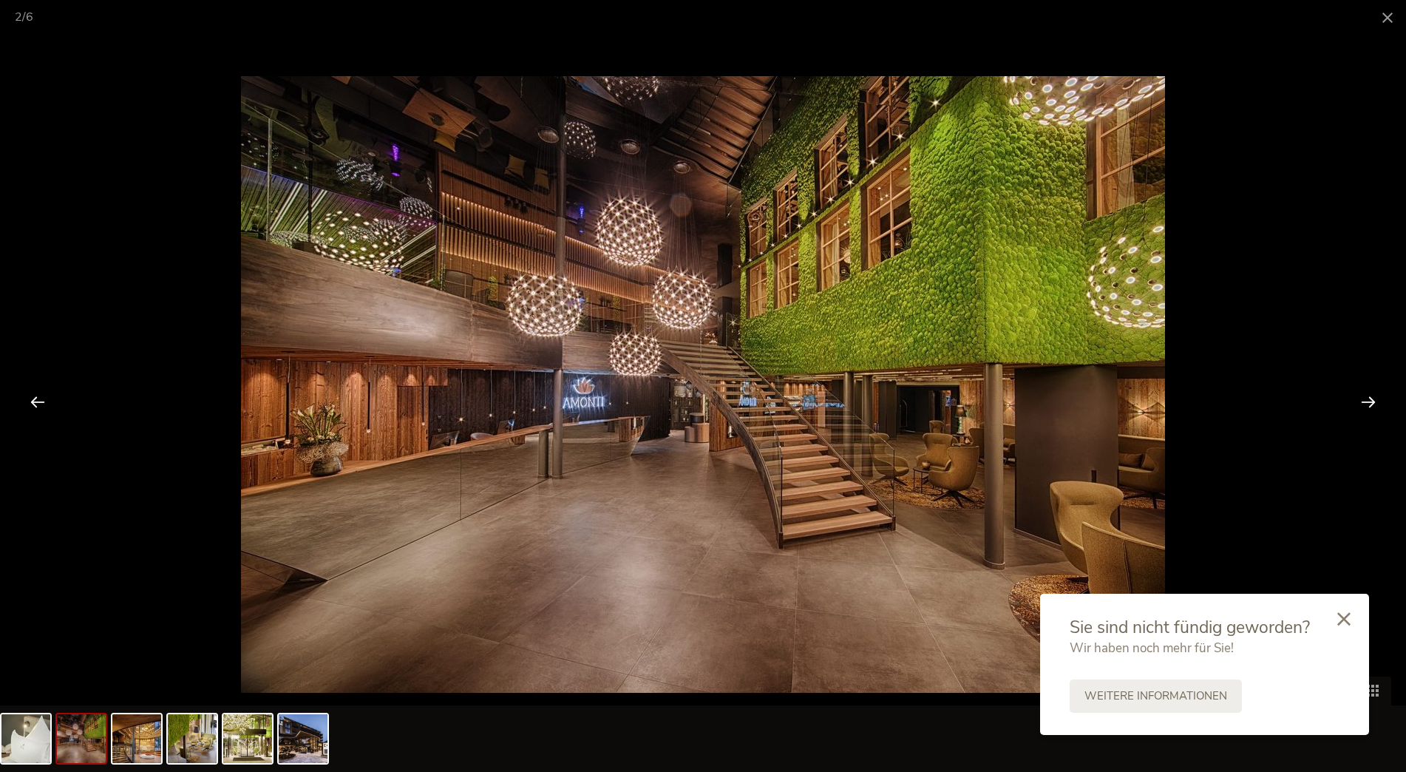
click at [1370, 401] on div at bounding box center [1368, 401] width 46 height 46
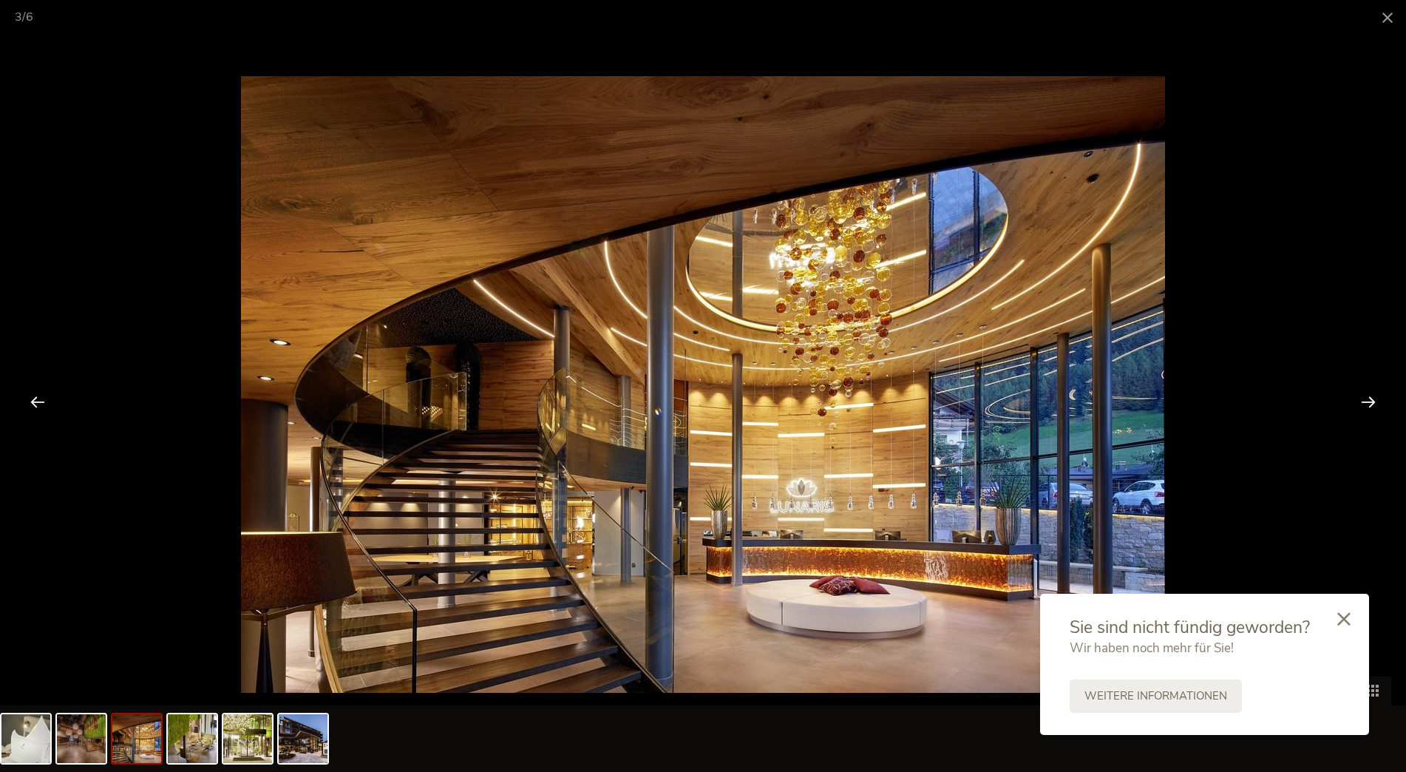
click at [1370, 401] on div at bounding box center [1368, 401] width 46 height 46
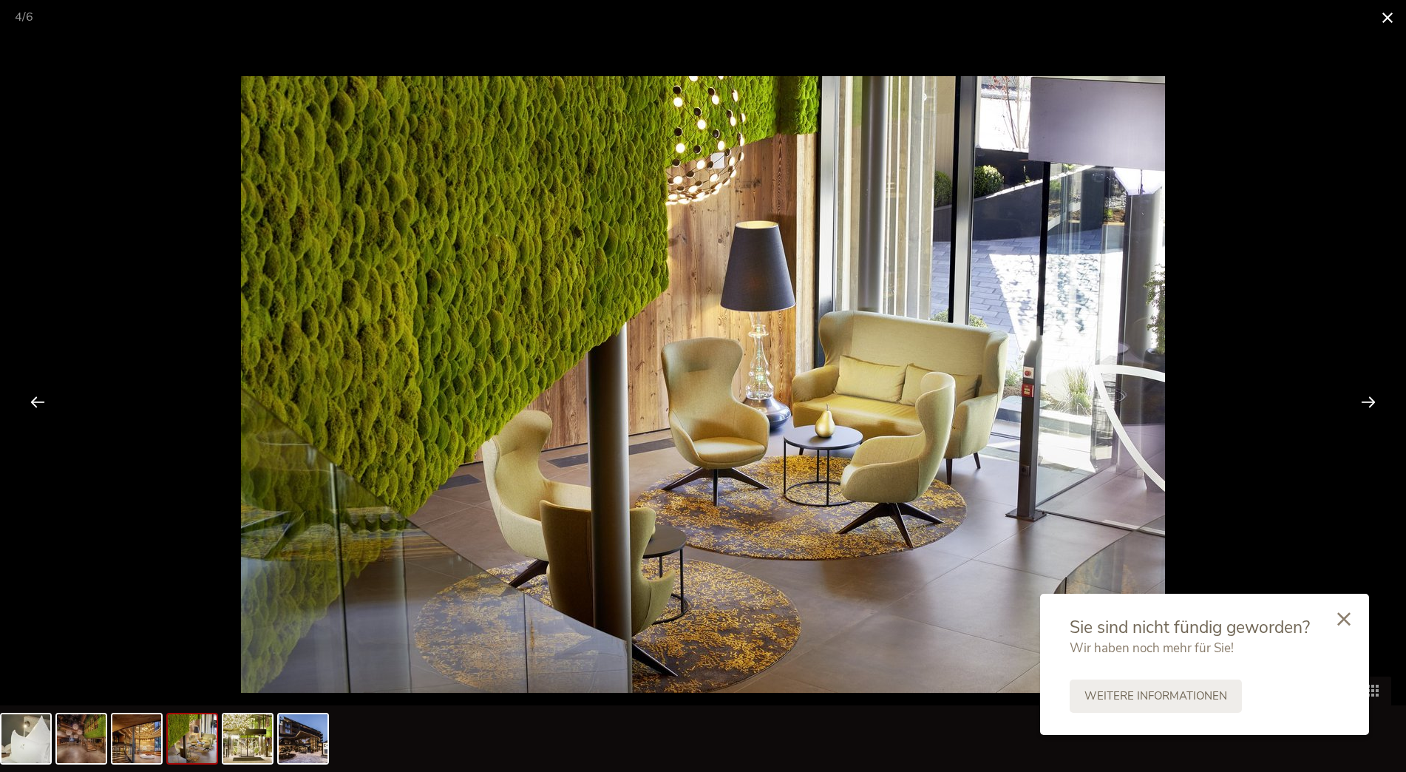
click at [1386, 15] on span at bounding box center [1387, 17] width 37 height 35
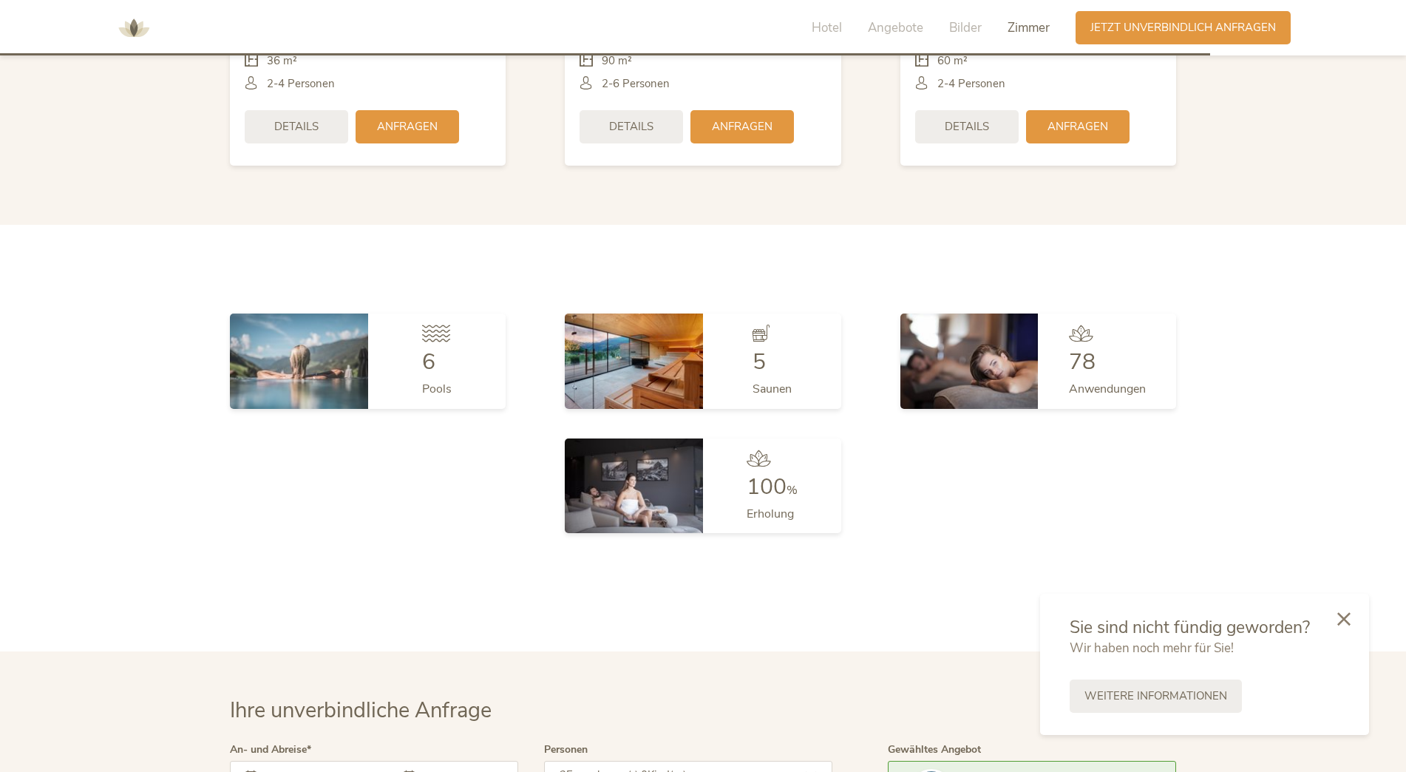
scroll to position [4055, 0]
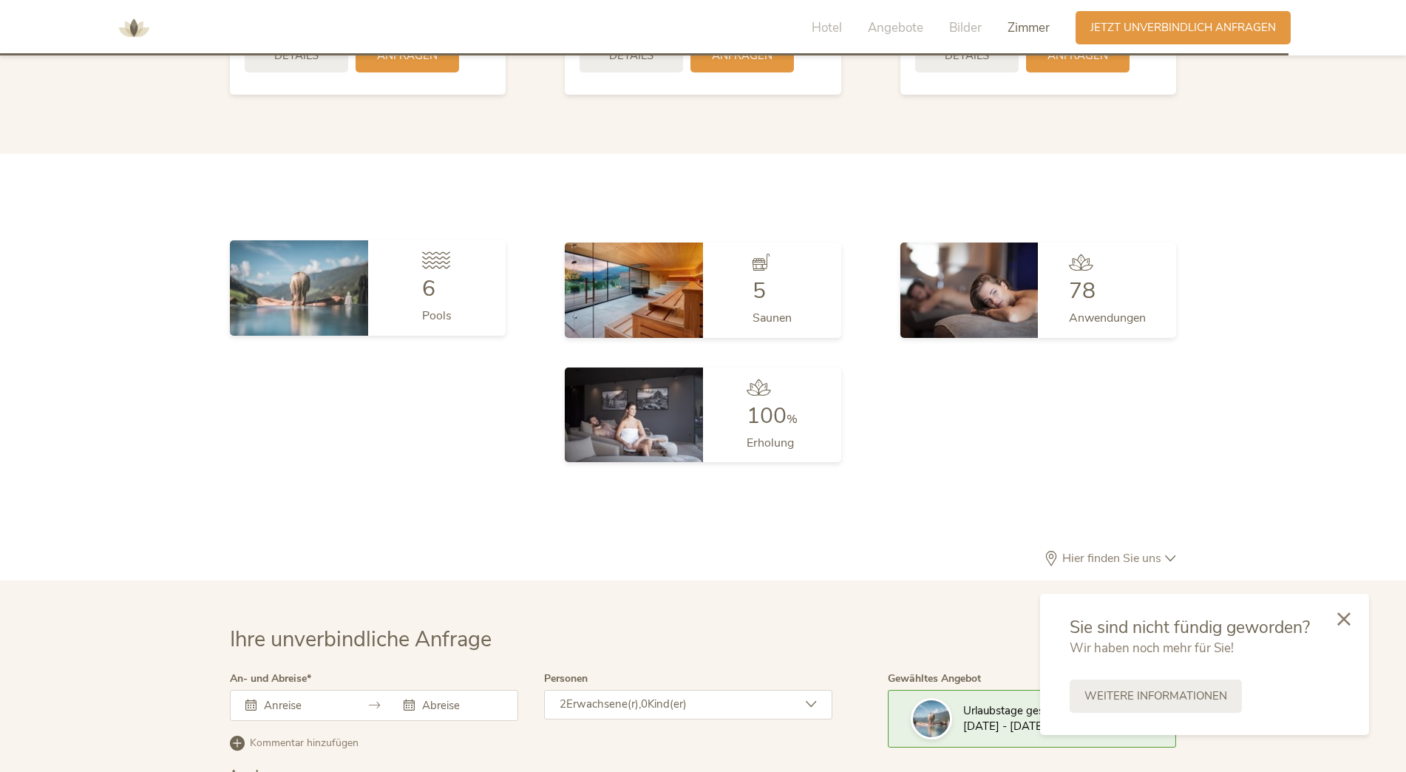
click at [417, 279] on div "6 Pools" at bounding box center [437, 287] width 138 height 95
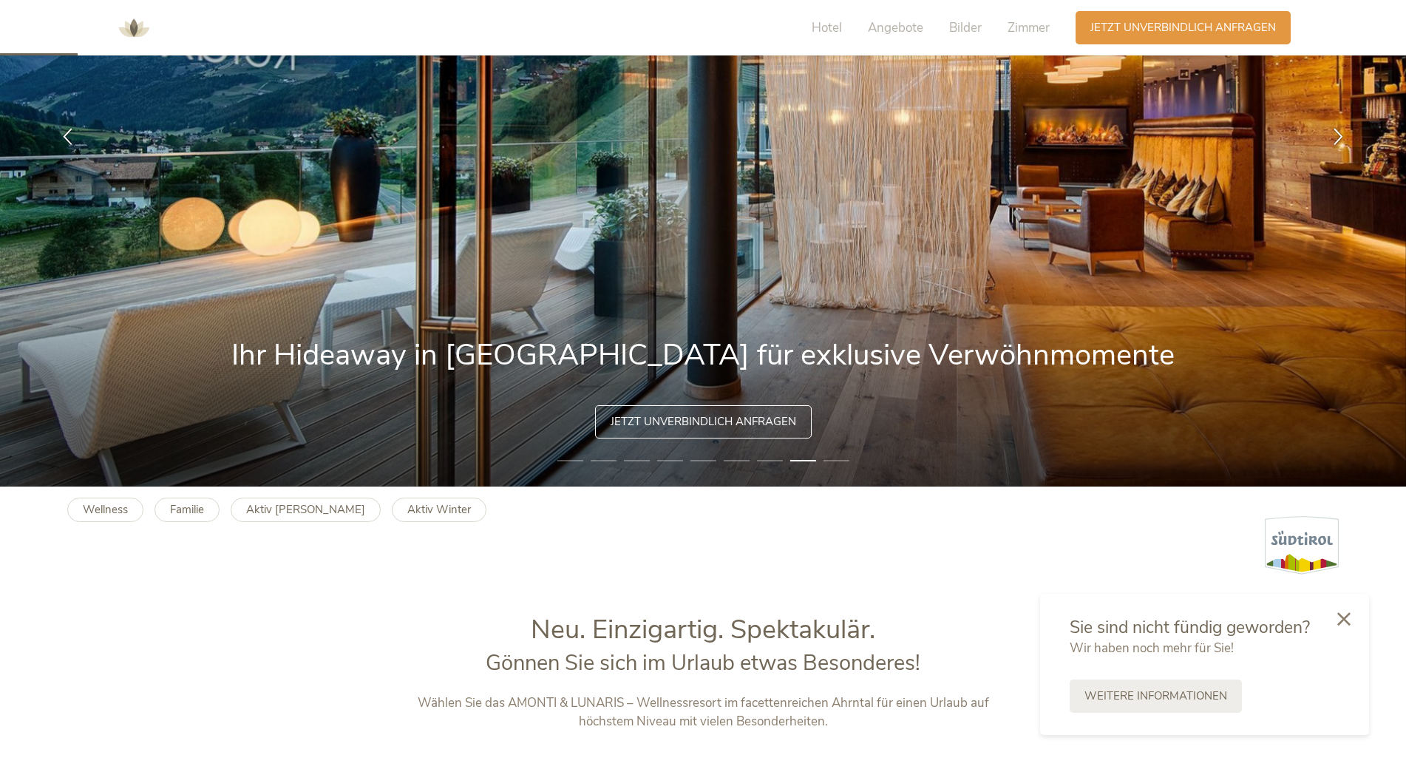
scroll to position [0, 0]
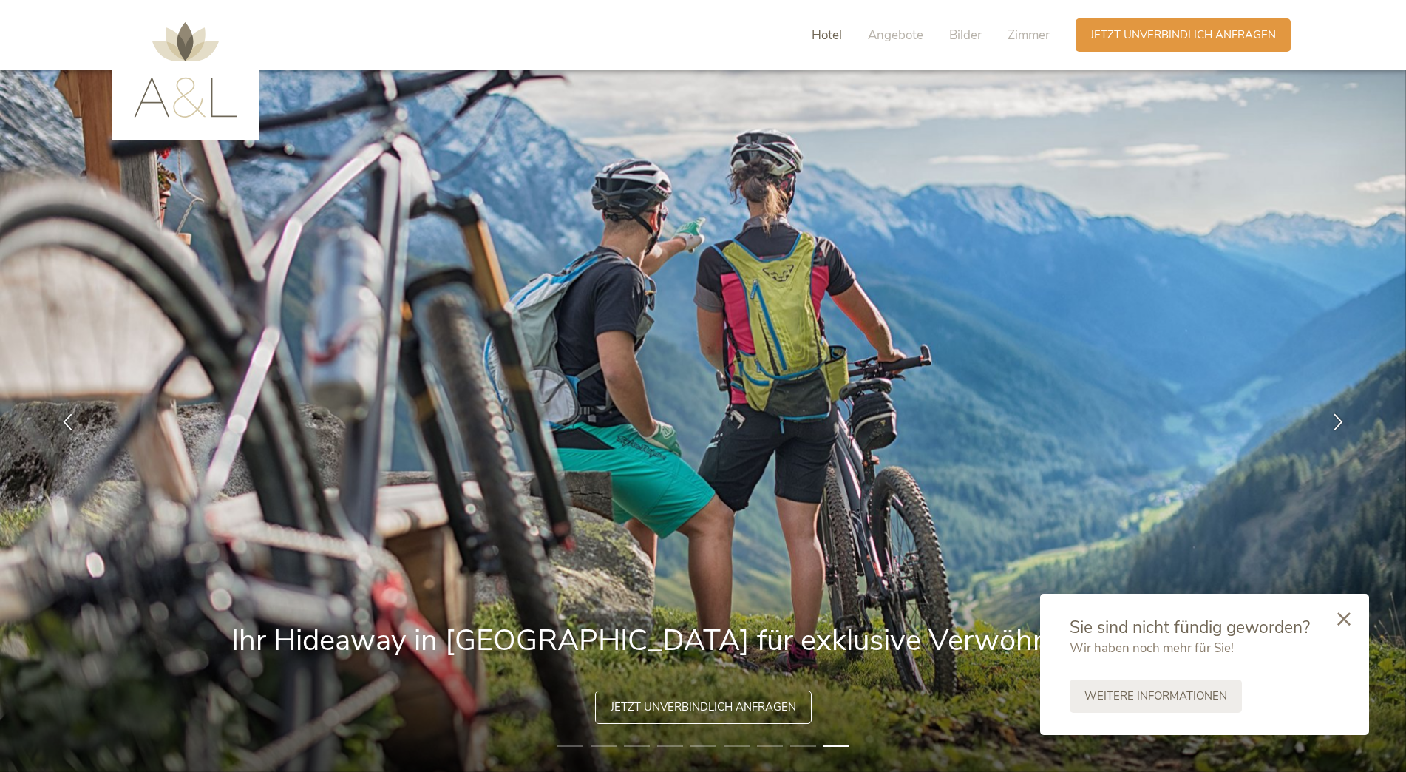
click at [826, 35] on span "Hotel" at bounding box center [827, 35] width 30 height 17
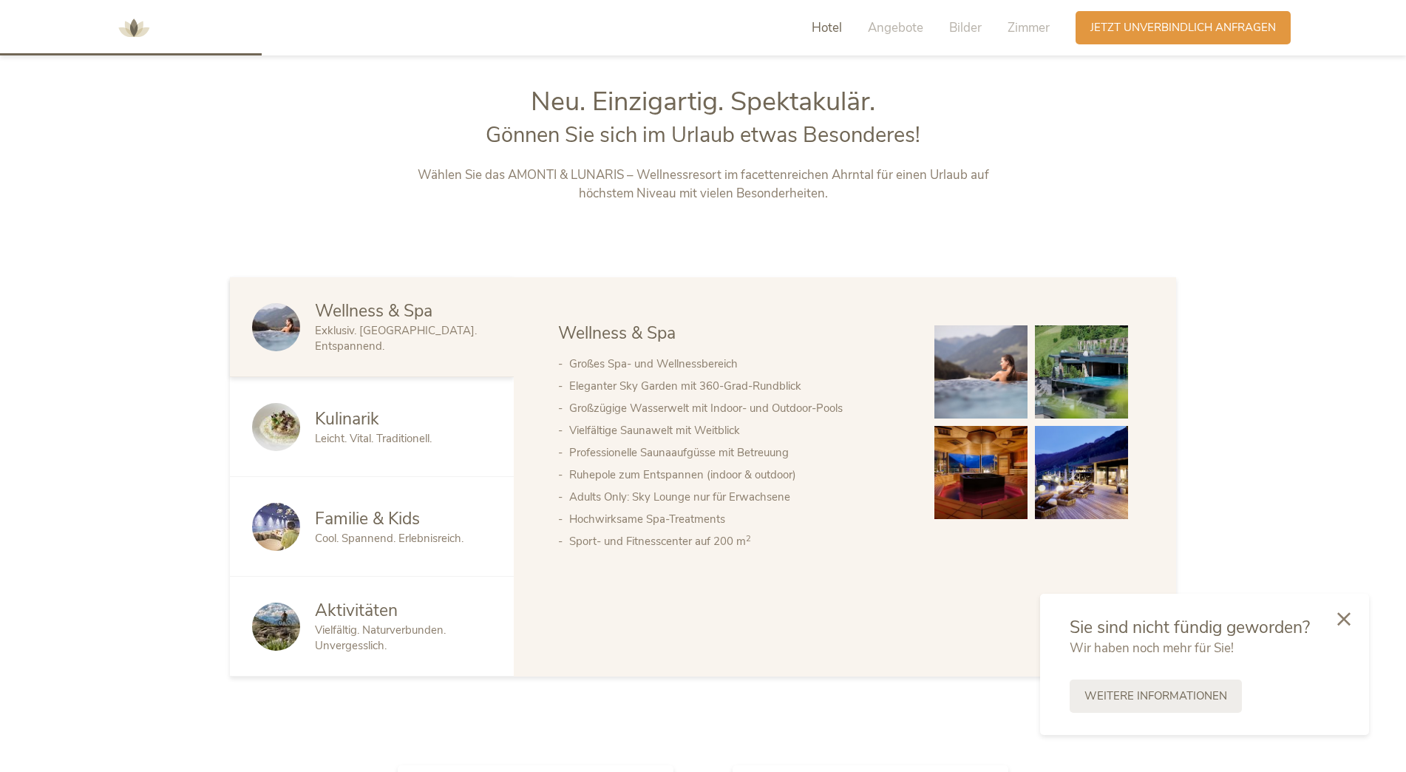
scroll to position [823, 0]
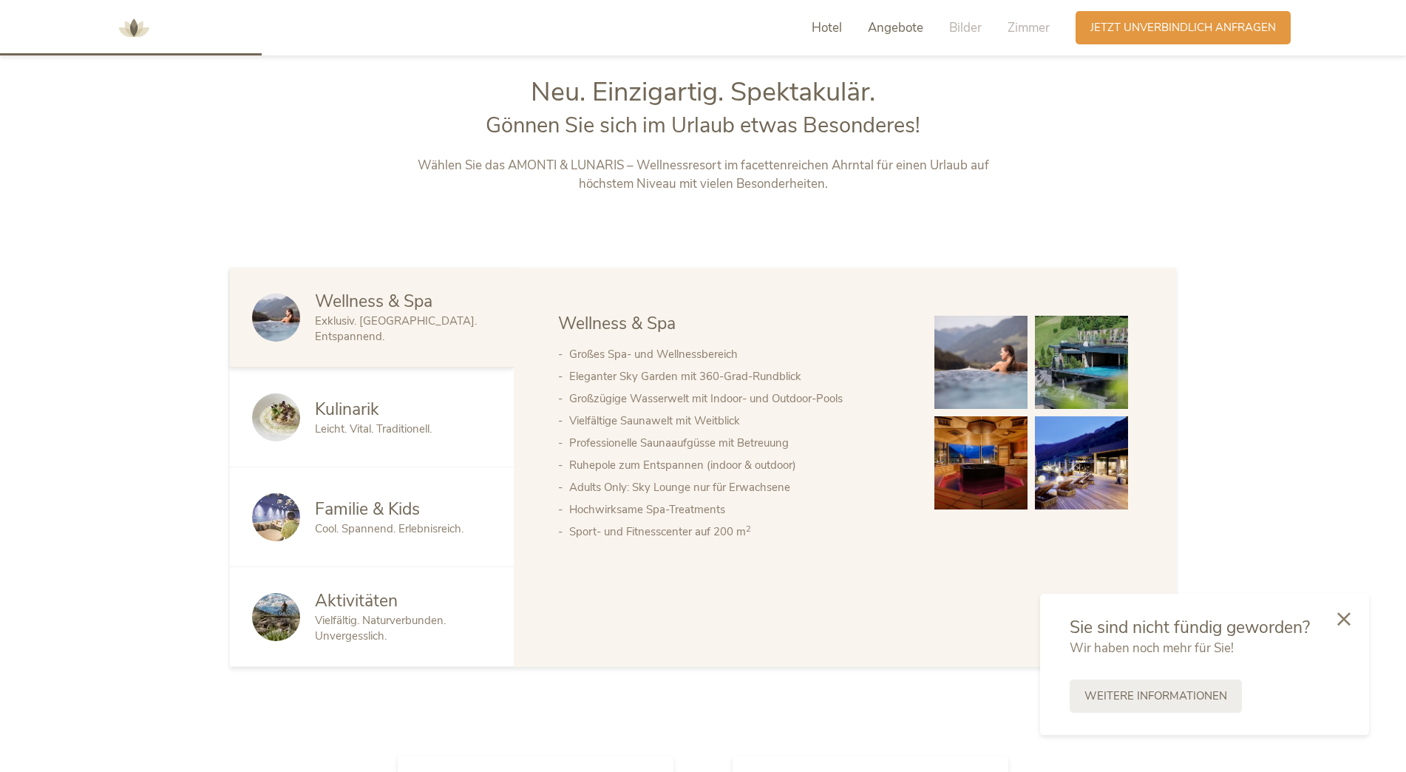
click at [894, 26] on span "Angebote" at bounding box center [895, 27] width 55 height 17
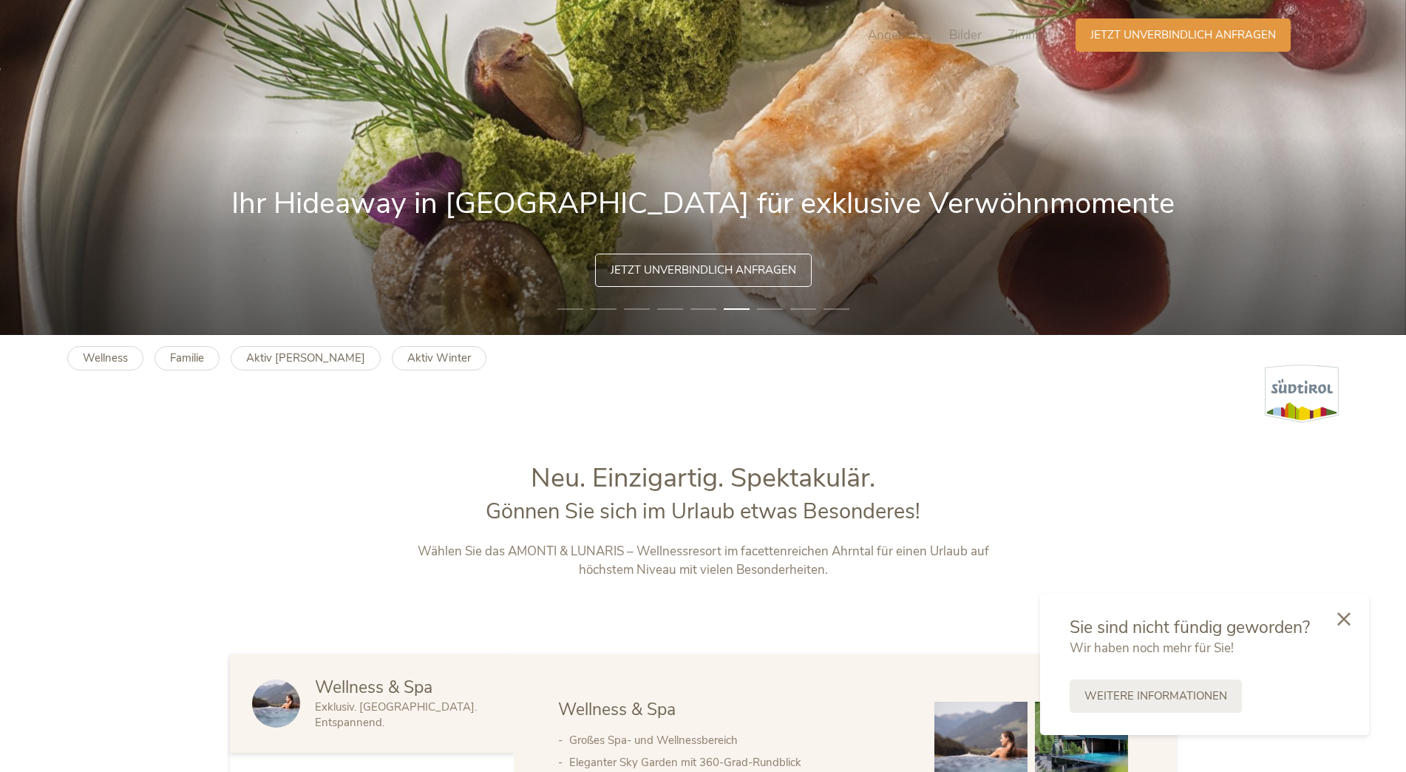
scroll to position [0, 0]
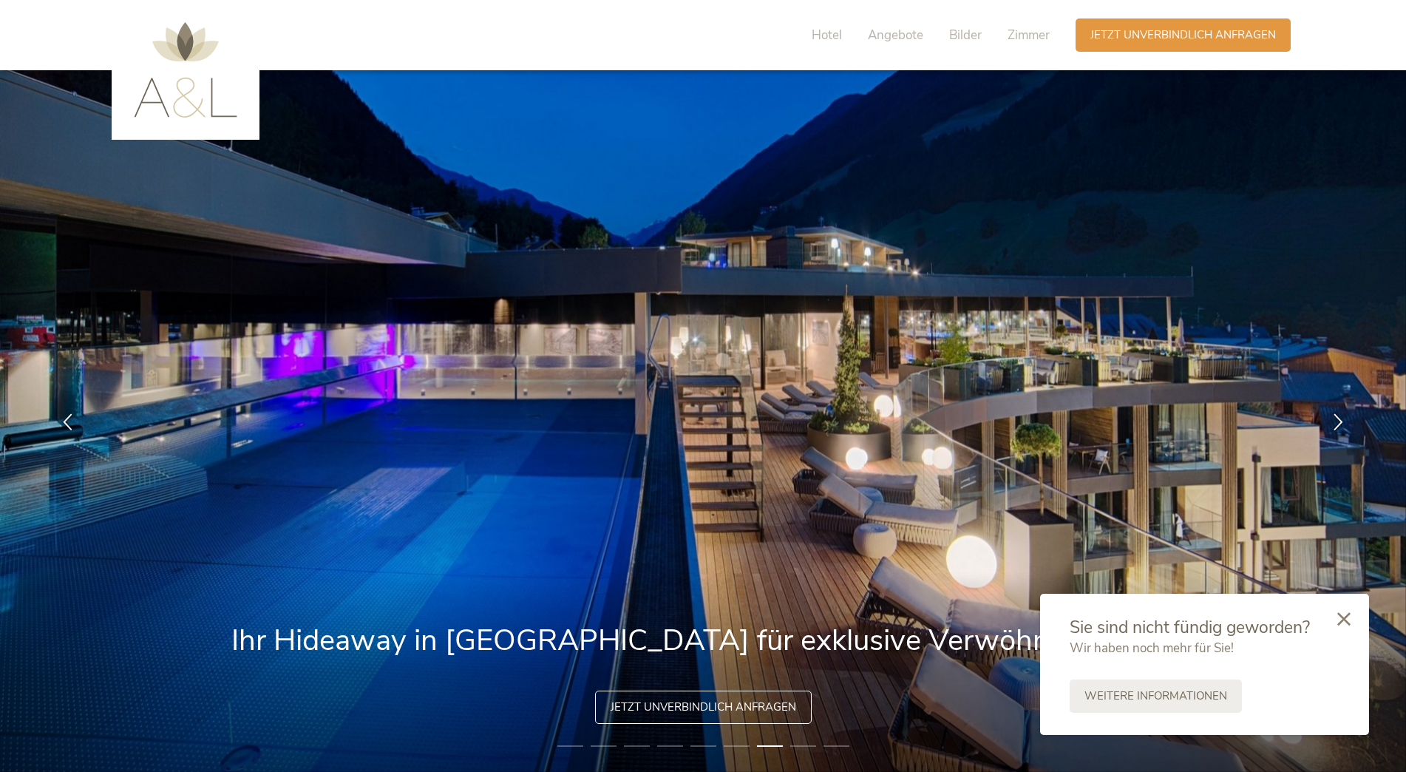
click at [180, 93] on img at bounding box center [185, 69] width 103 height 95
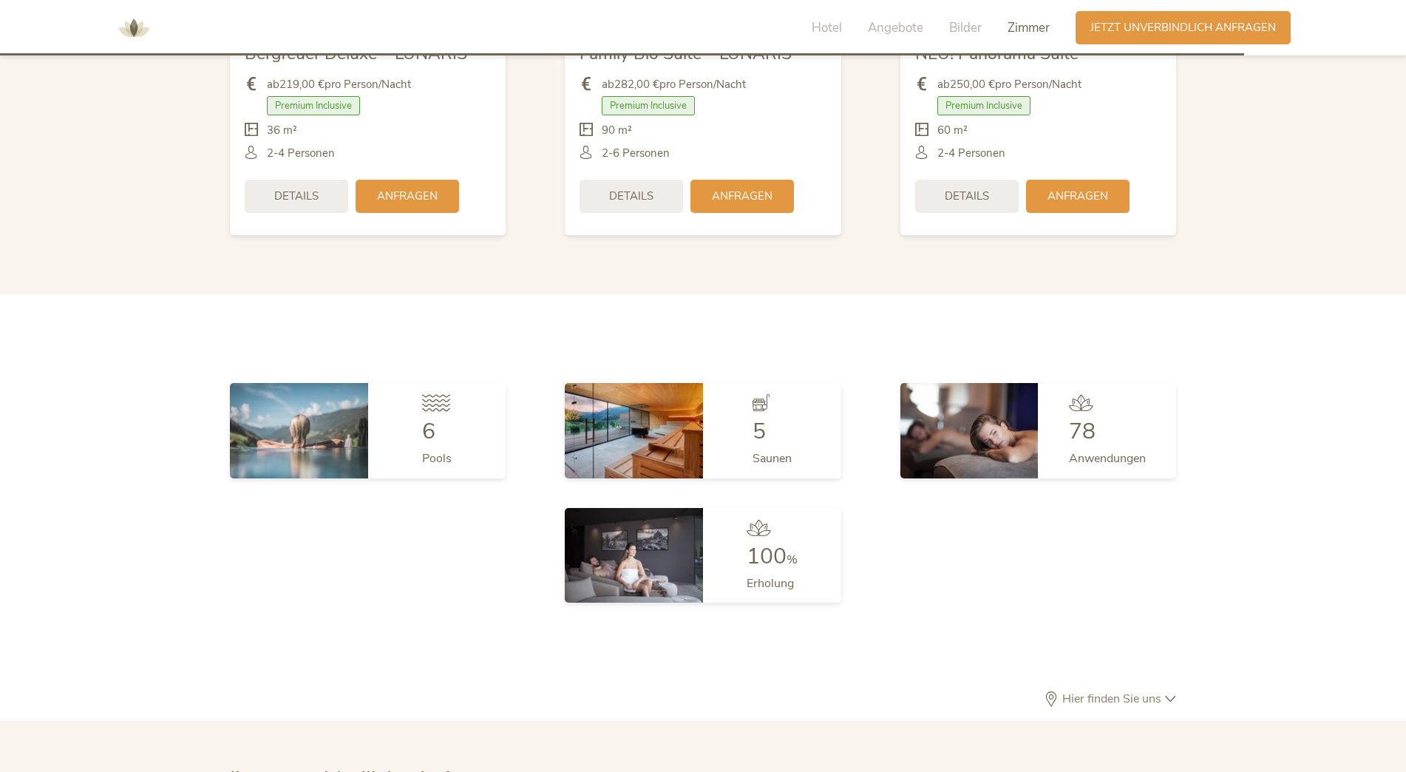
scroll to position [3622, 0]
